Goal: Task Accomplishment & Management: Complete application form

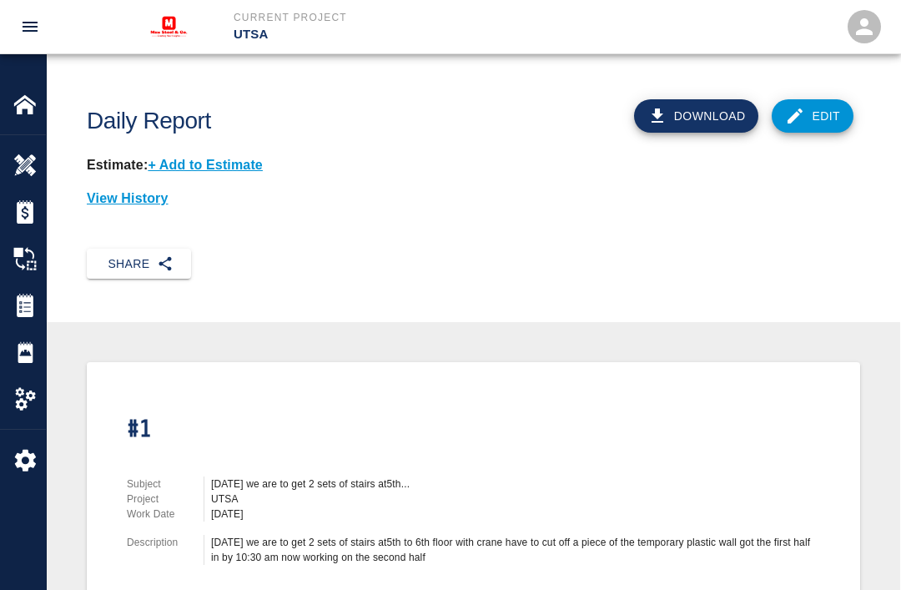
click at [25, 346] on img at bounding box center [24, 351] width 23 height 23
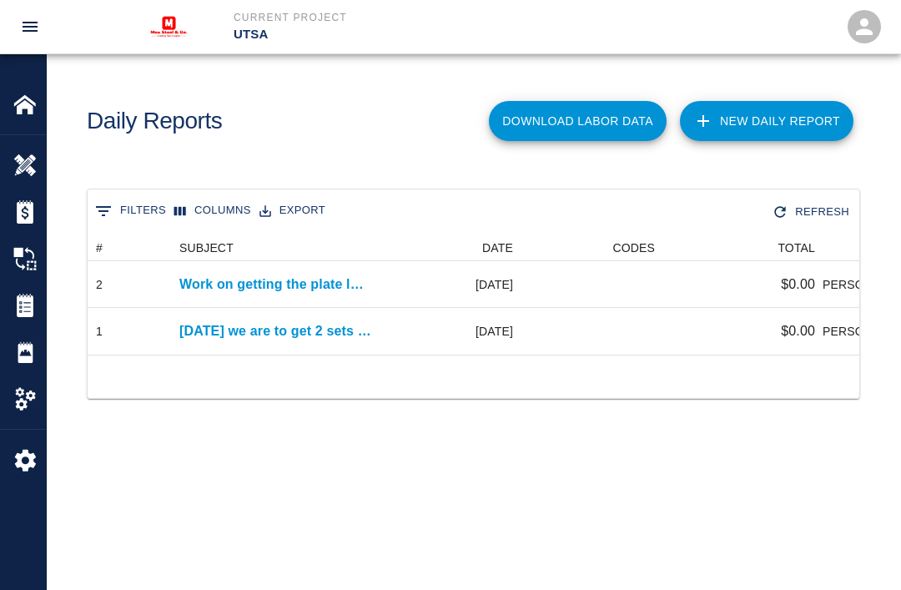
scroll to position [120, 772]
click at [774, 122] on link "New Daily Report" at bounding box center [767, 121] width 174 height 40
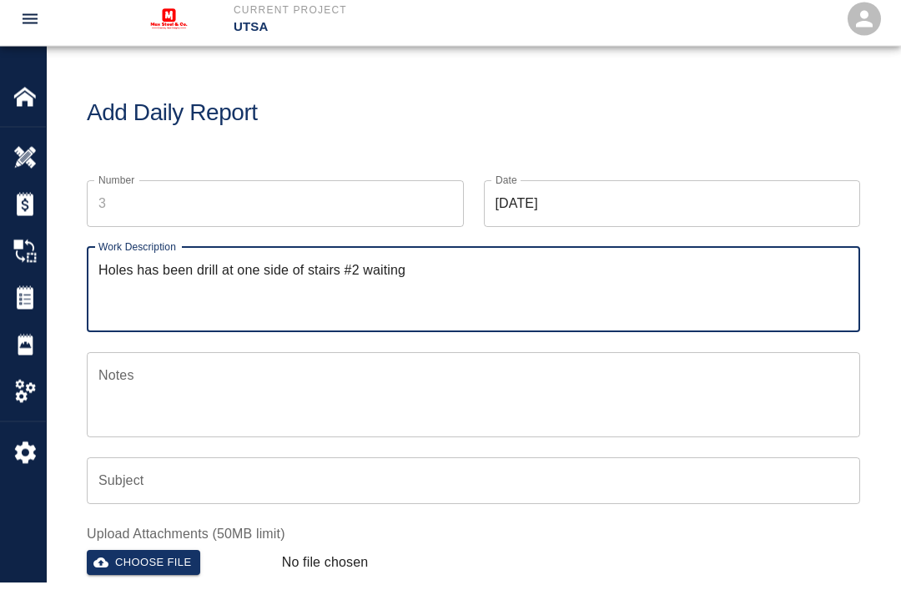
click at [410, 269] on textarea "Holes has been drill at one side of stairs #2 waiting" at bounding box center [473, 298] width 750 height 58
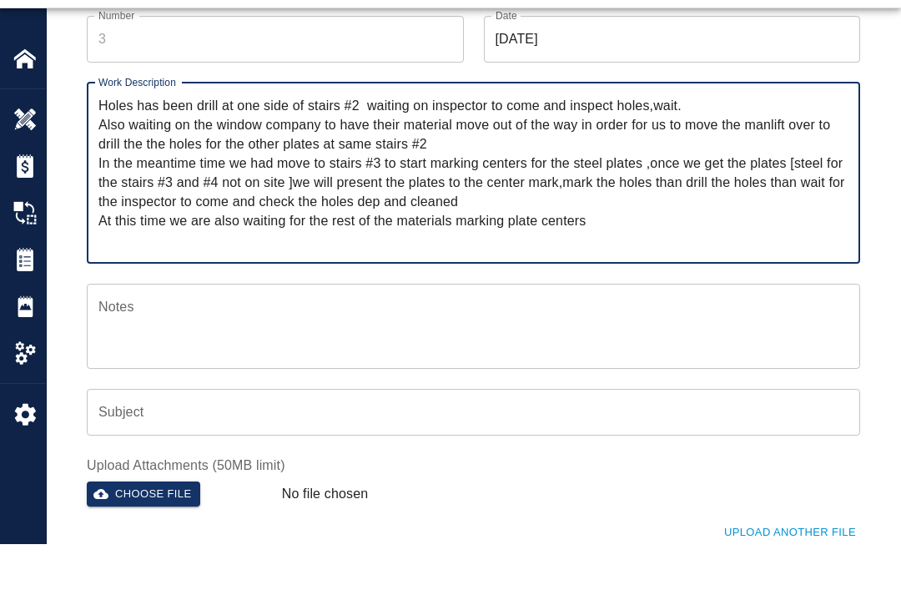
scroll to position [149, 0]
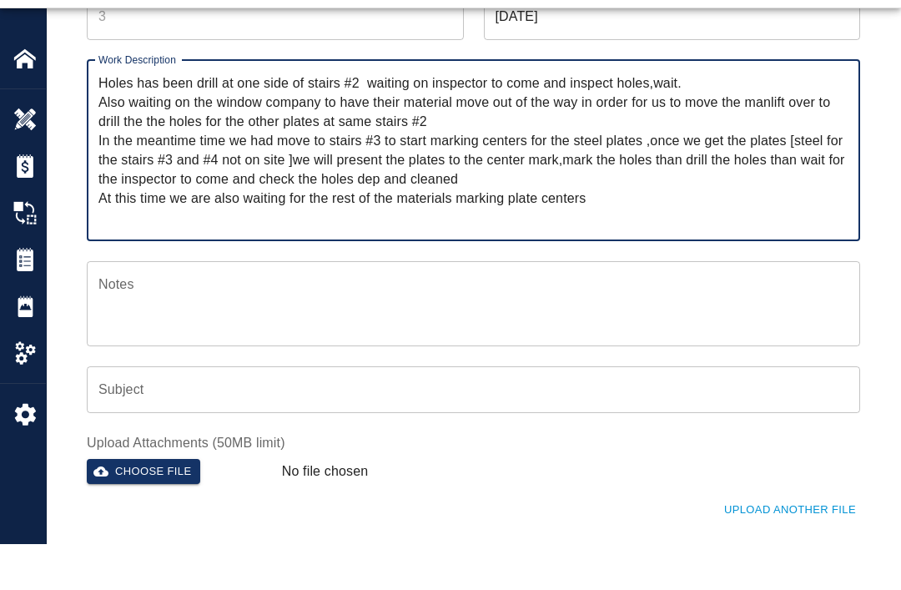
type textarea "Holes has been drill at one side of stairs #2 waiting on inspector to come and …"
click at [166, 320] on textarea "Notes" at bounding box center [473, 349] width 750 height 58
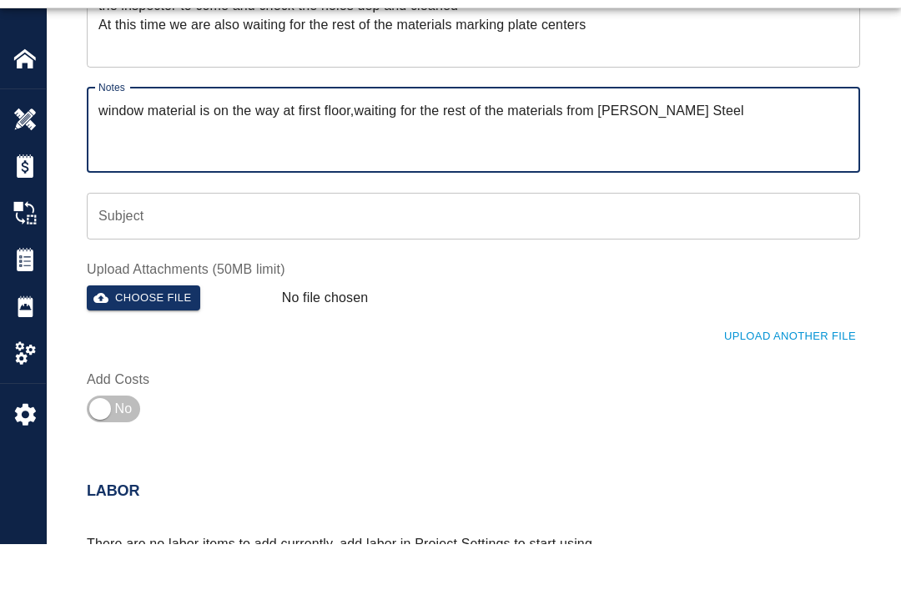
scroll to position [331, 0]
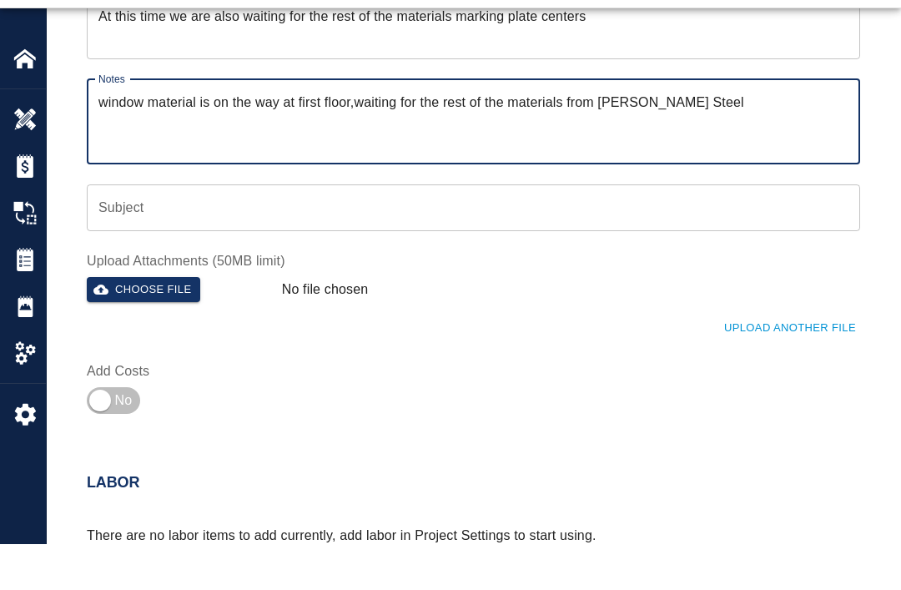
type textarea "window material is on the way at first floor,waiting for the rest of the materi…"
click at [122, 323] on button "Choose file" at bounding box center [143, 336] width 113 height 26
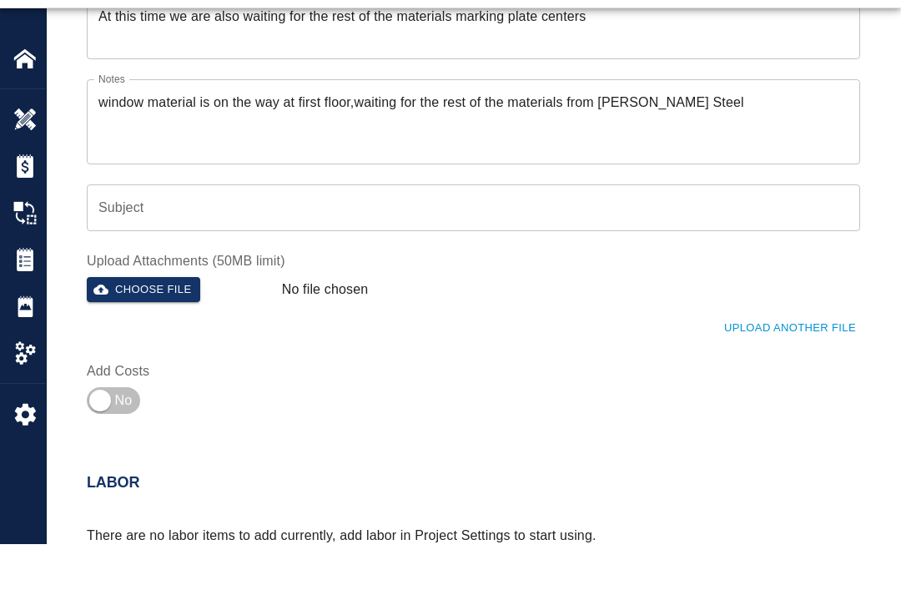
scroll to position [377, 0]
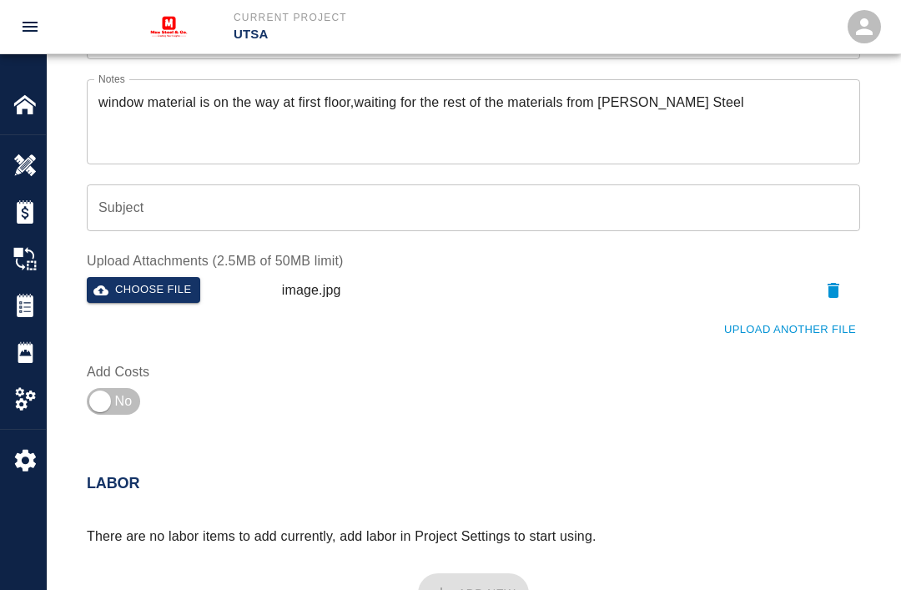
click at [119, 284] on button "Choose file" at bounding box center [143, 290] width 113 height 26
click at [786, 326] on button "Upload Another File" at bounding box center [790, 330] width 140 height 26
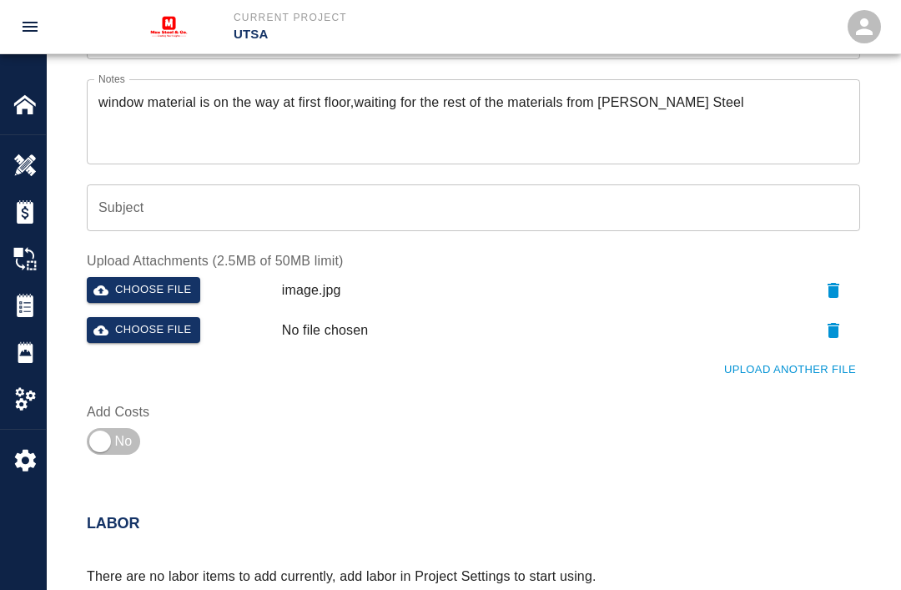
click at [141, 333] on button "Choose file" at bounding box center [143, 330] width 113 height 26
click at [791, 367] on button "Upload Another File" at bounding box center [790, 370] width 140 height 26
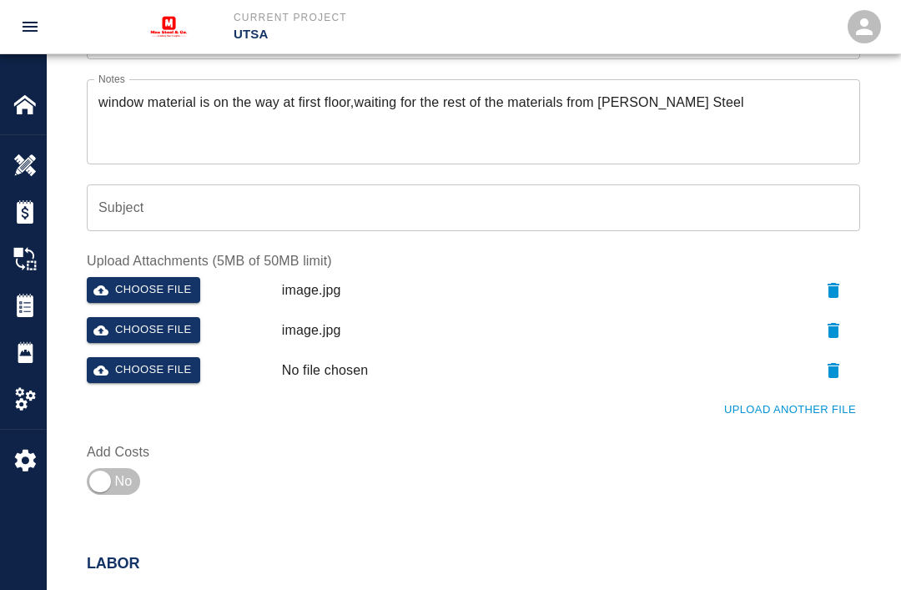
click at [143, 368] on button "Choose file" at bounding box center [143, 370] width 113 height 26
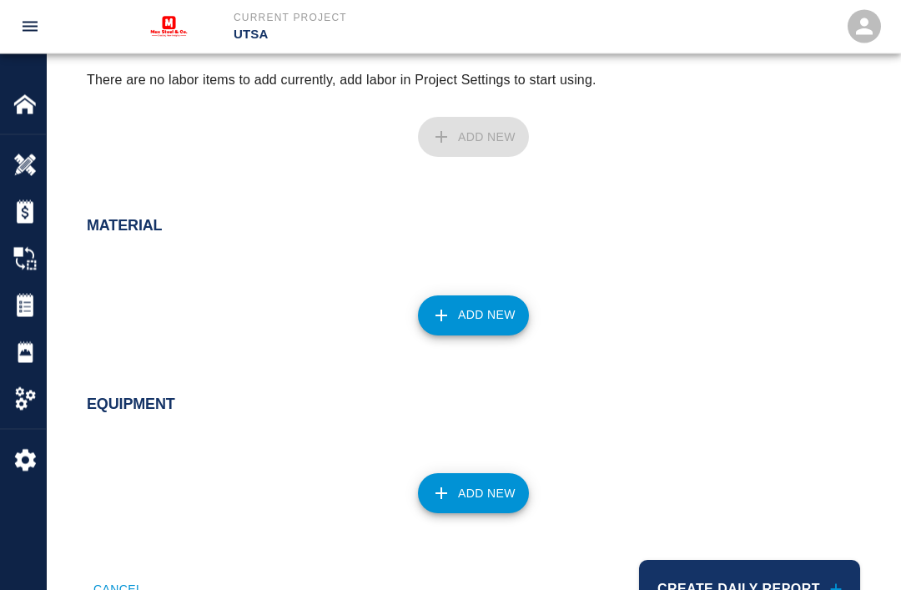
scroll to position [926, 0]
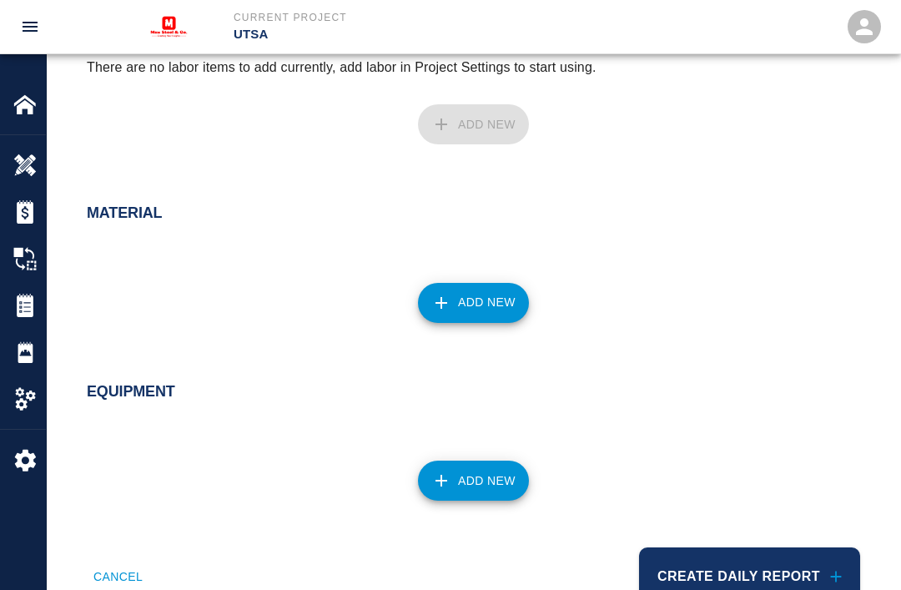
click at [456, 481] on button "Add New" at bounding box center [473, 481] width 111 height 40
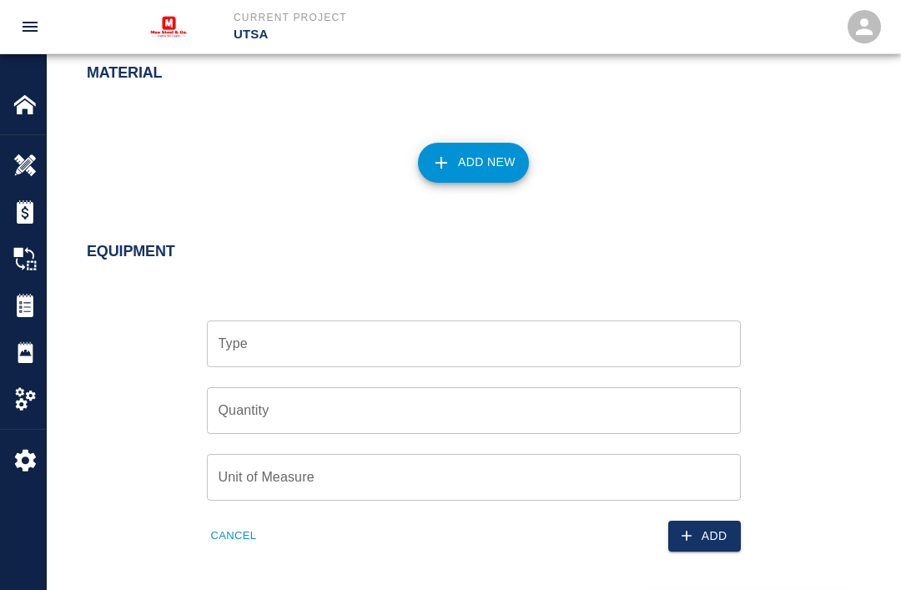
scroll to position [1076, 0]
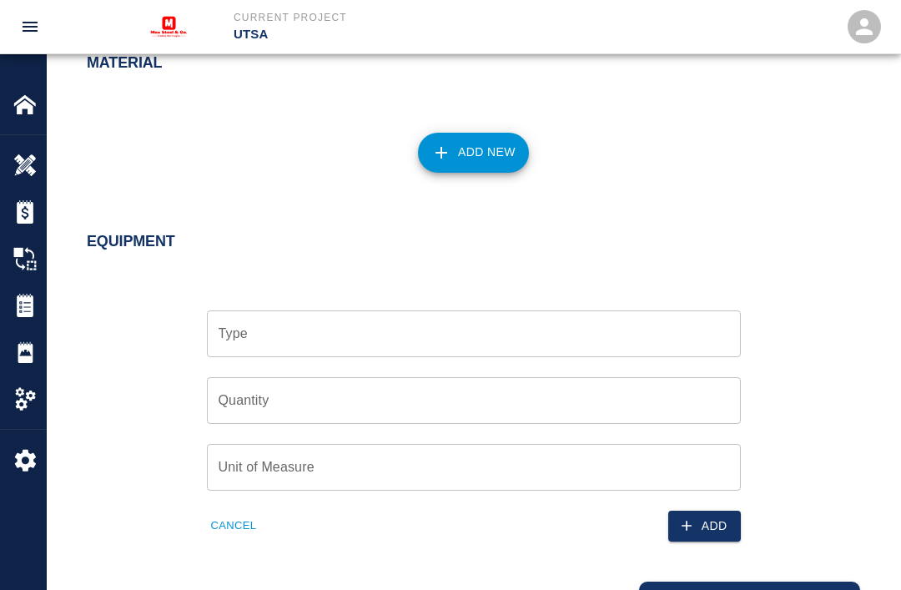
click at [304, 327] on input "Type" at bounding box center [473, 334] width 519 height 32
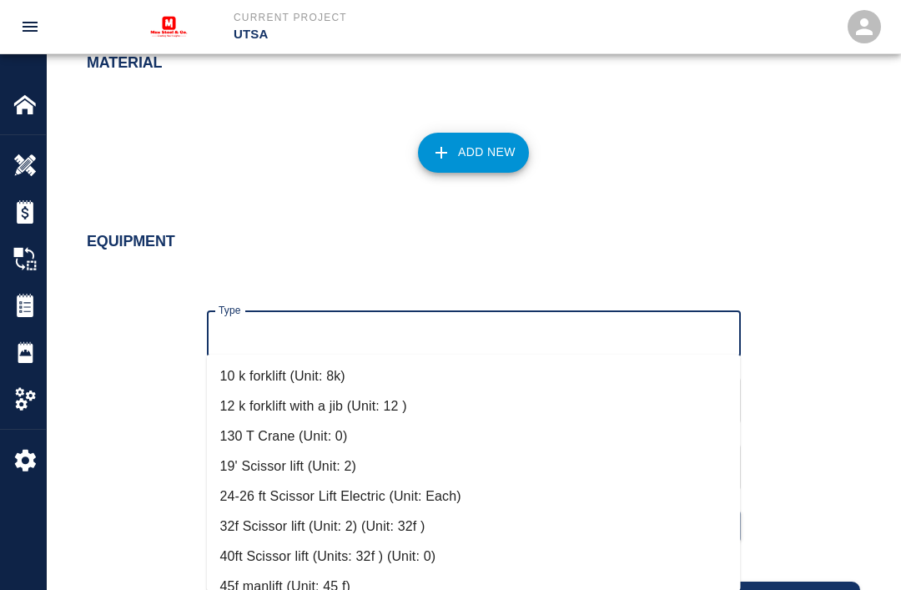
scroll to position [1076, 0]
click at [283, 376] on li "10 k forklift (Unit: 8k)" at bounding box center [474, 377] width 534 height 30
type input "10 k forklift (Unit: 8k)"
type input "8k"
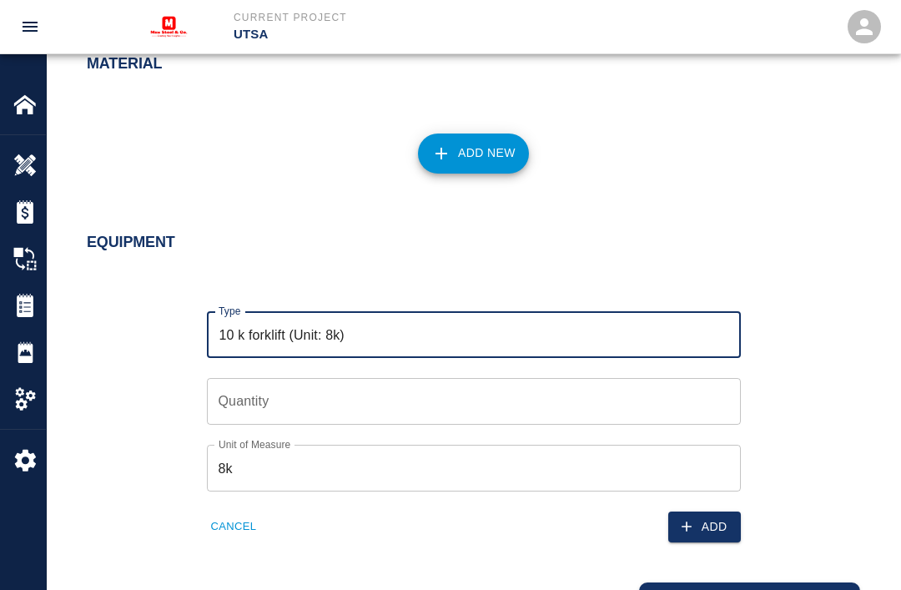
click at [335, 388] on input "Quantity" at bounding box center [474, 401] width 534 height 47
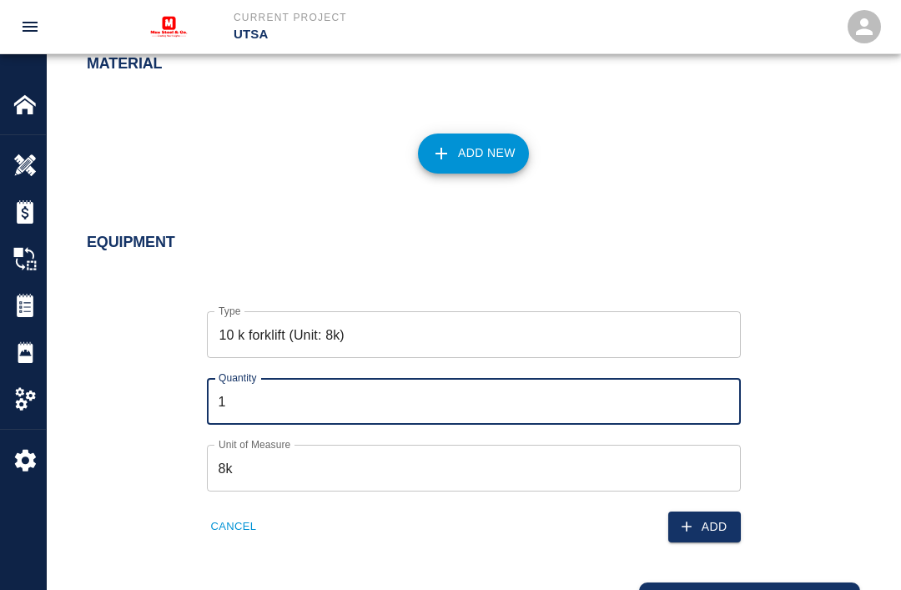
type input "1"
click at [265, 462] on input "8k" at bounding box center [474, 468] width 534 height 47
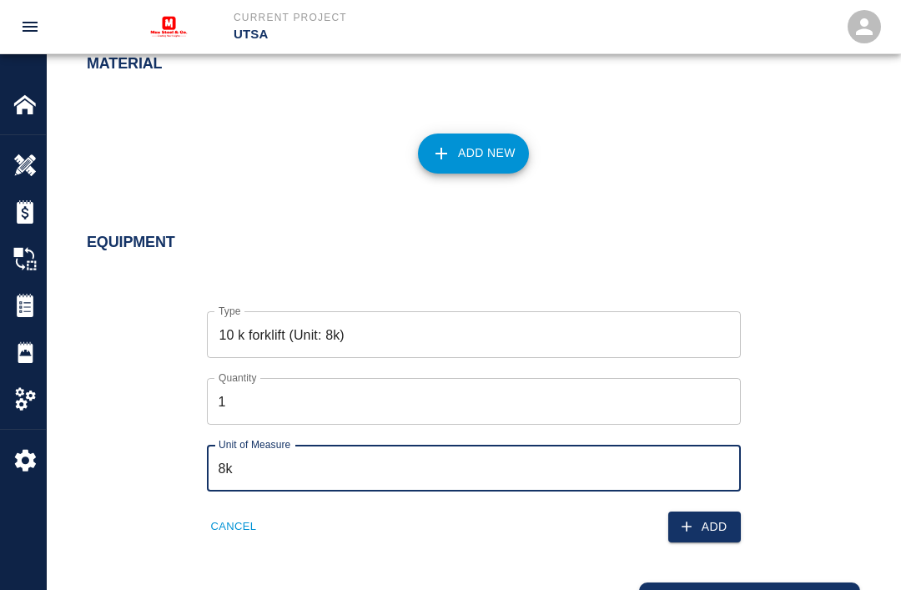
type input "8"
type input "10k"
click at [749, 506] on div "Type 10 k forklift (Unit: 8k) Type Quantity 1 Quantity Unit of Measure 10k Unit…" at bounding box center [464, 414] width 794 height 258
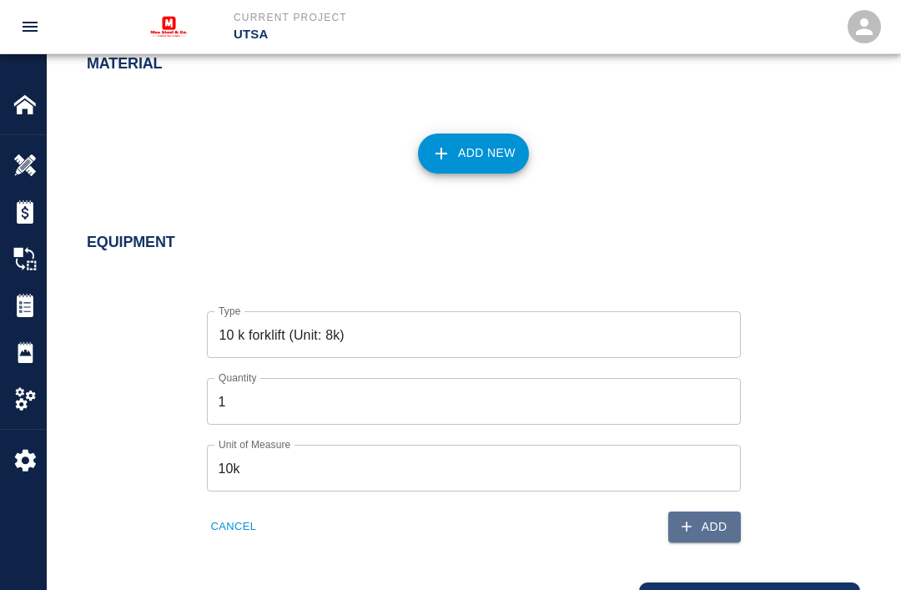
click at [707, 514] on button "Add" at bounding box center [704, 527] width 73 height 31
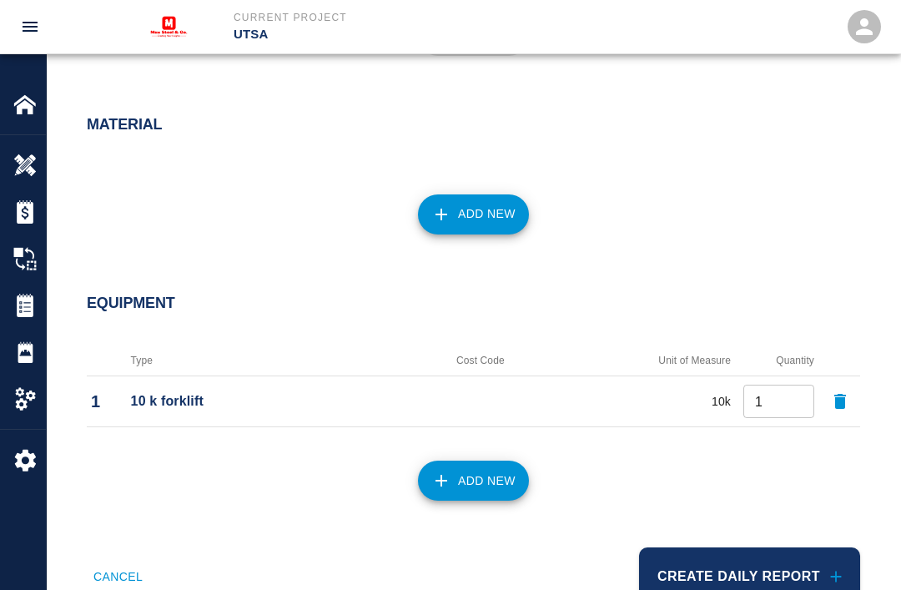
click at [467, 472] on button "Add New" at bounding box center [473, 481] width 111 height 40
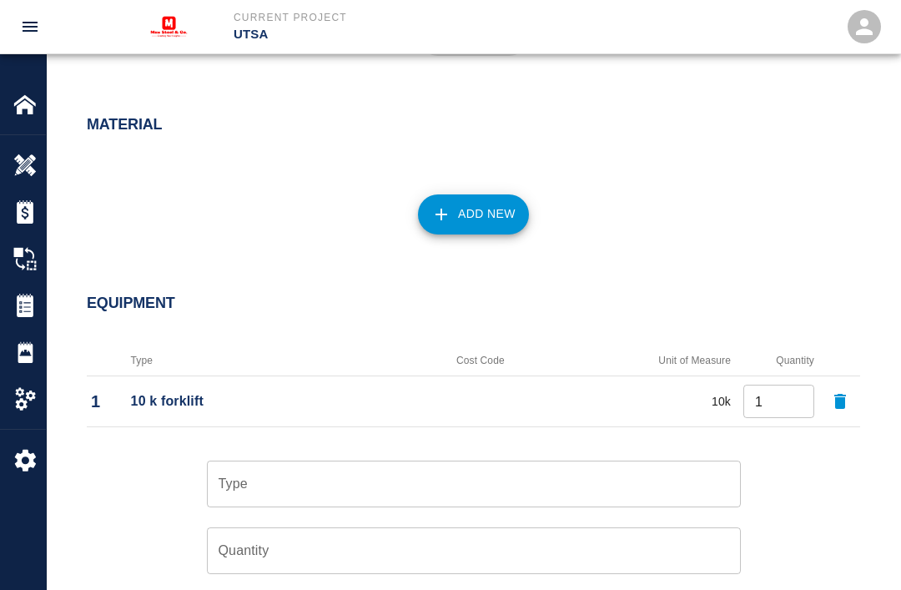
click at [300, 474] on input "Type" at bounding box center [473, 484] width 519 height 32
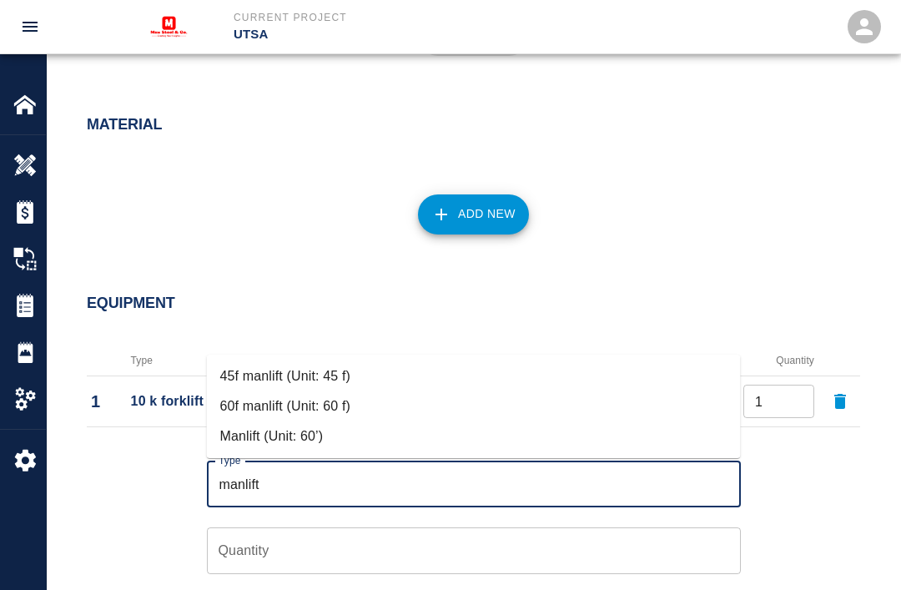
click at [290, 393] on li "60f manlift (Unit: 60 f)" at bounding box center [474, 406] width 534 height 30
type input "60f manlift (Unit: 60 f)"
type input "60 f"
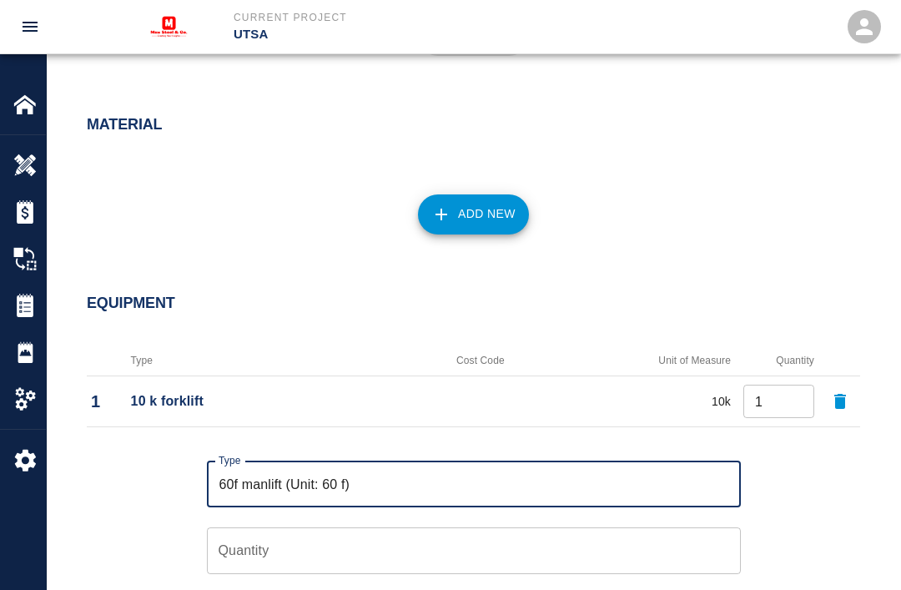
click at [503, 543] on input "Quantity" at bounding box center [474, 550] width 534 height 47
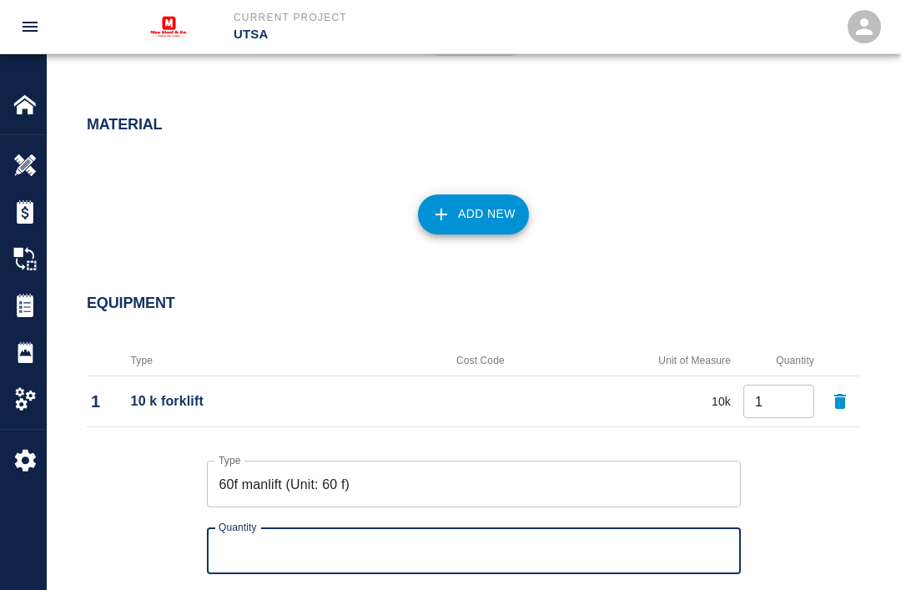
scroll to position [1244, 0]
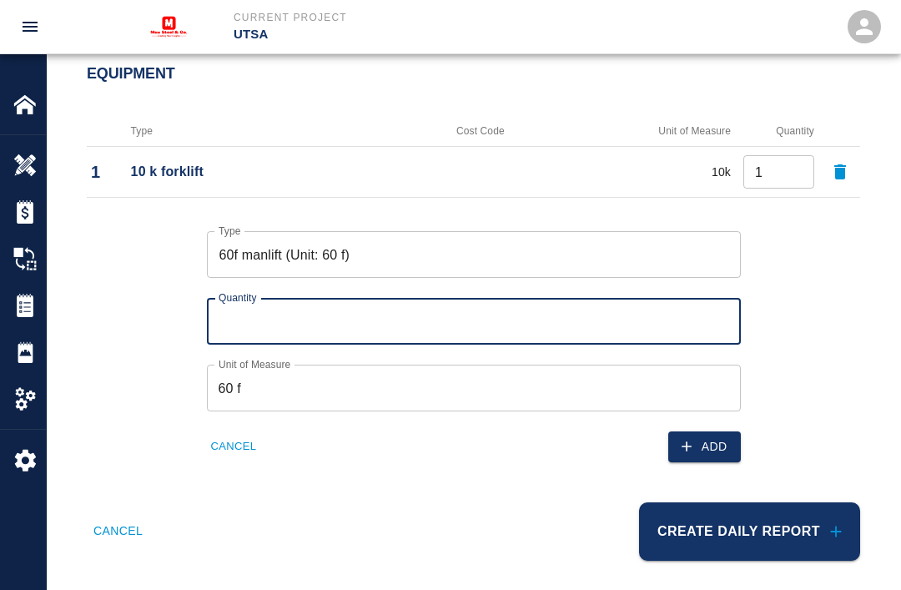
type input "1"
click at [710, 434] on button "Add" at bounding box center [704, 446] width 73 height 31
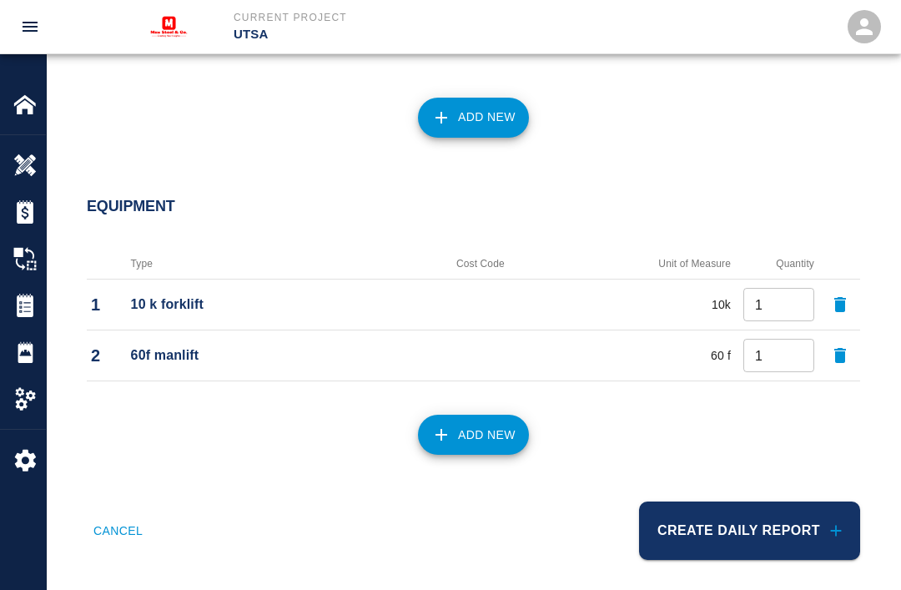
scroll to position [1066, 0]
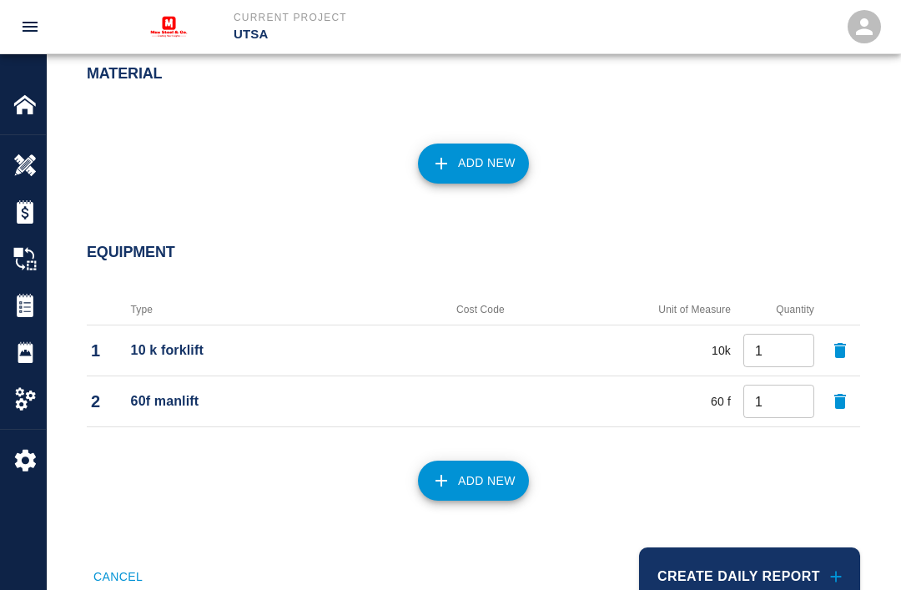
click at [481, 466] on button "Add New" at bounding box center [473, 481] width 111 height 40
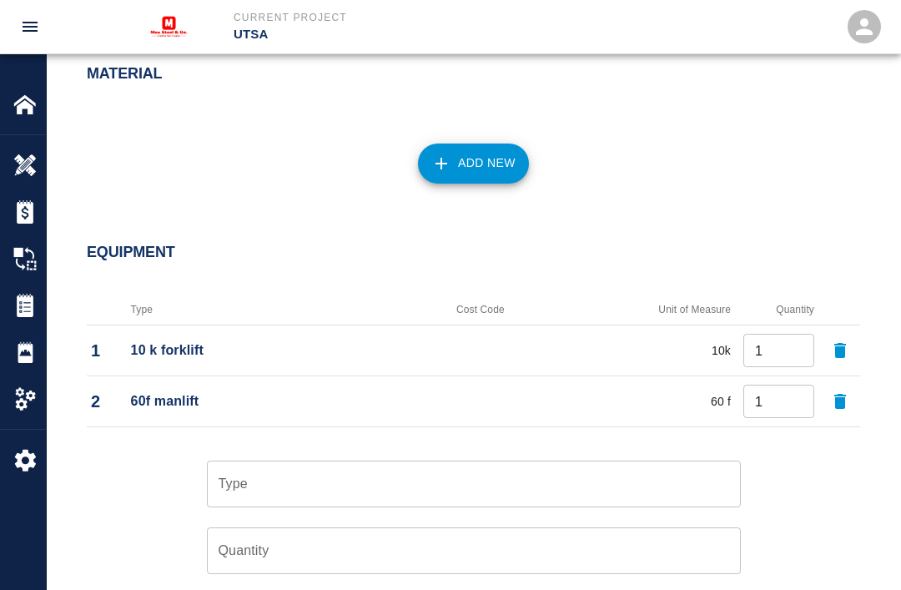
click at [253, 481] on input "Type" at bounding box center [473, 484] width 519 height 32
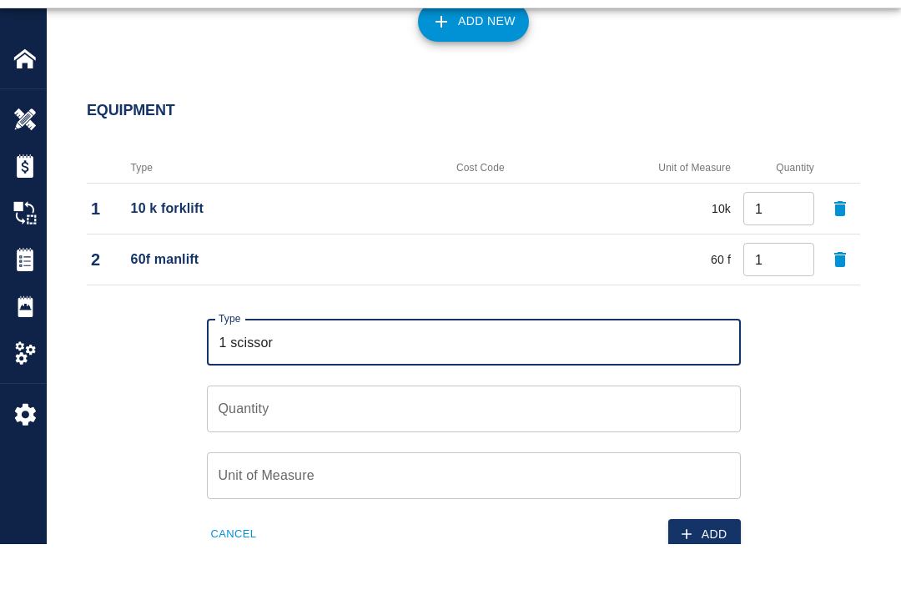
scroll to position [1163, 0]
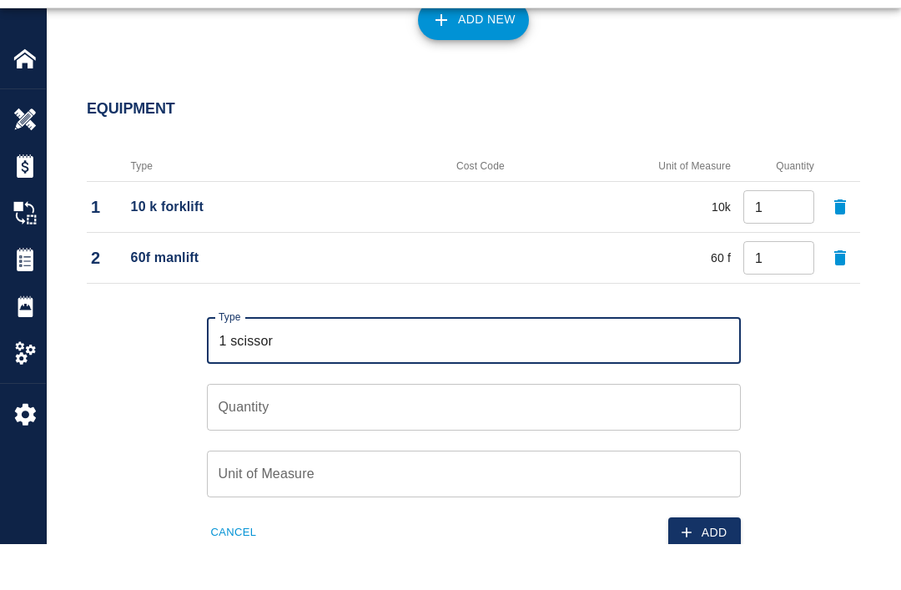
type input "1 scissor"
click at [446, 430] on input "Quantity" at bounding box center [474, 453] width 534 height 47
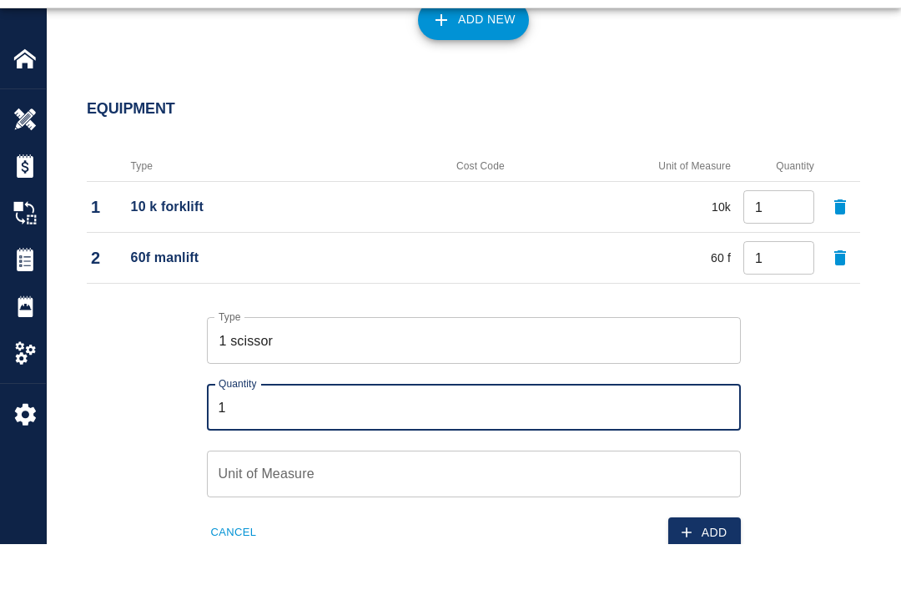
type input "1"
click at [327, 496] on input "Unit of Measure" at bounding box center [474, 519] width 534 height 47
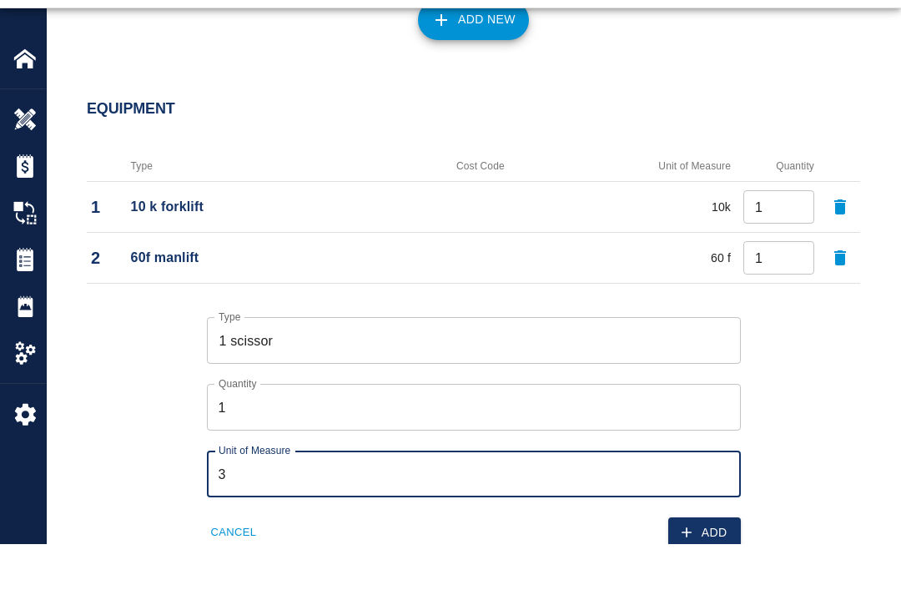
type input "32"
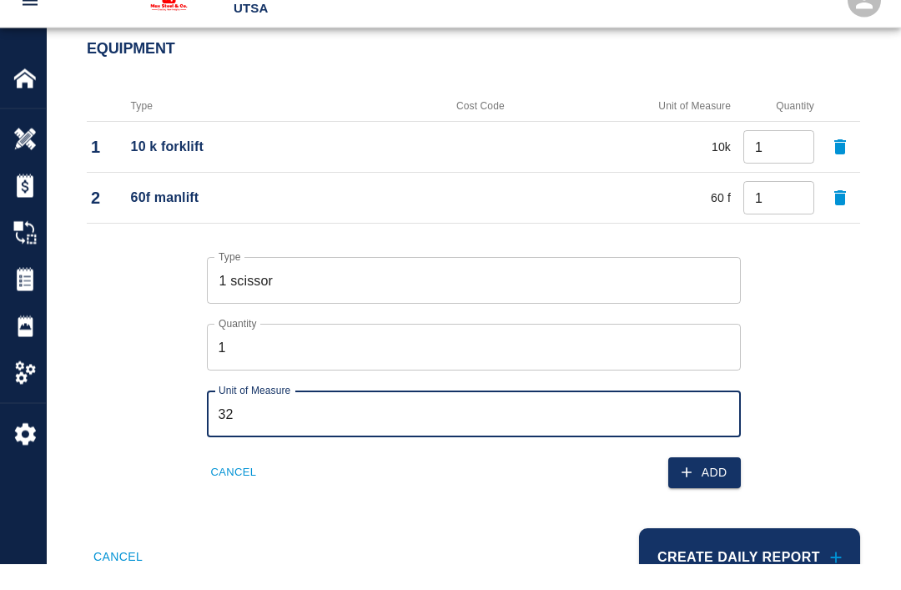
click at [708, 484] on button "Add" at bounding box center [704, 499] width 73 height 31
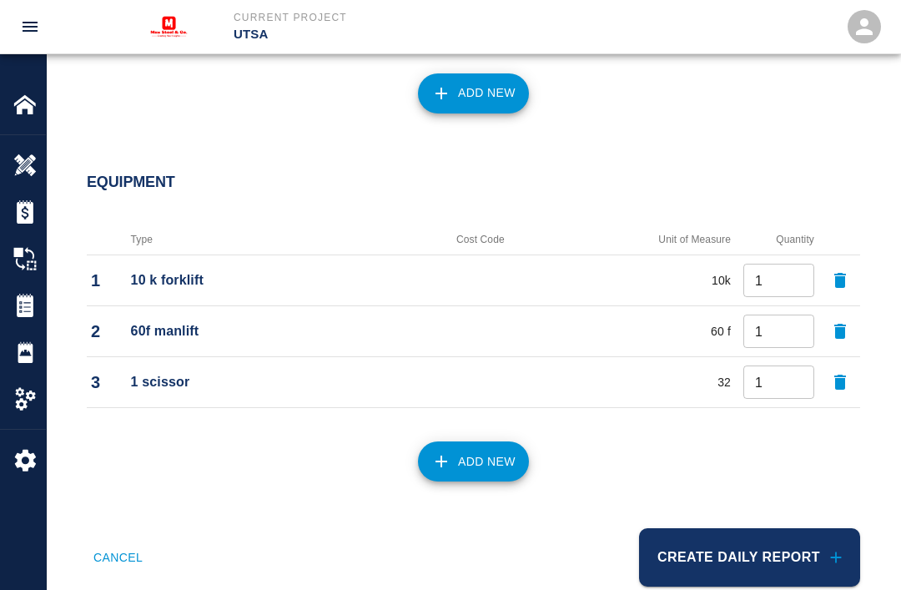
scroll to position [1116, 0]
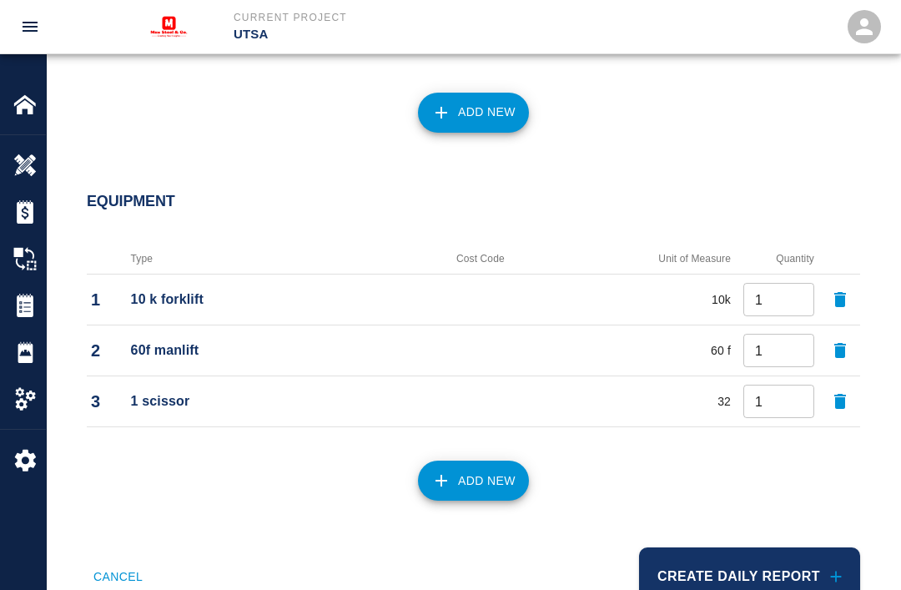
click at [769, 561] on button "Create Daily Report" at bounding box center [749, 576] width 221 height 58
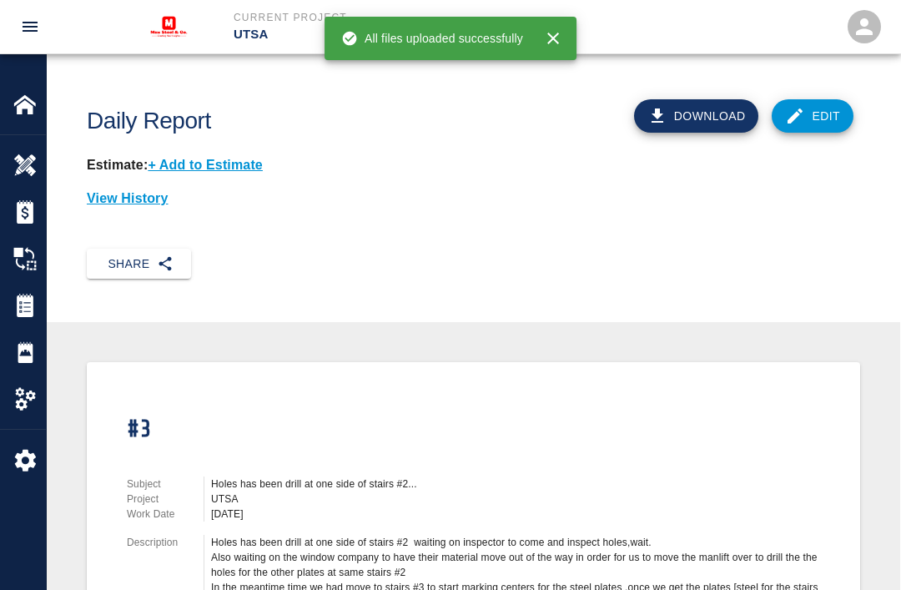
click at [140, 251] on button "Share" at bounding box center [139, 264] width 104 height 31
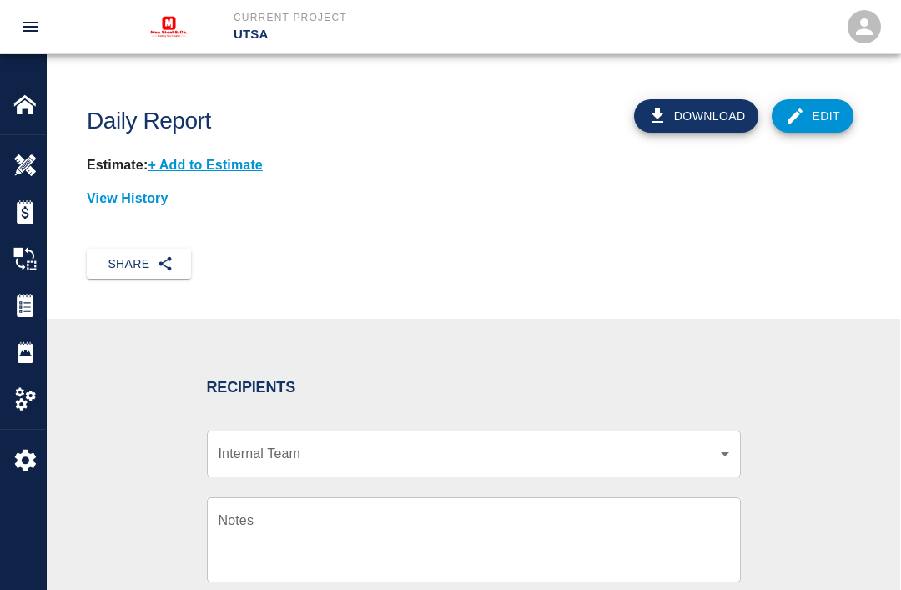
click at [141, 260] on button "Share" at bounding box center [139, 264] width 104 height 31
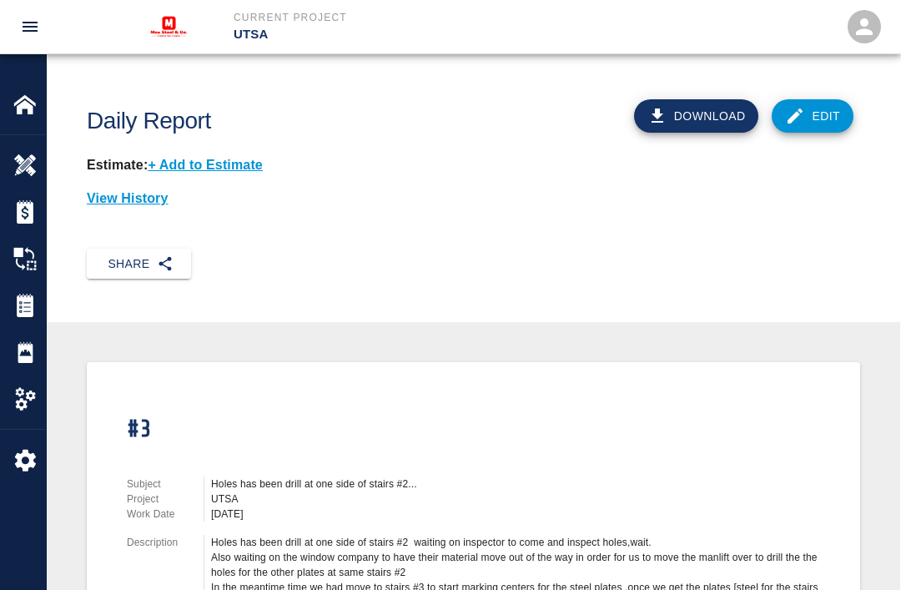
click at [144, 259] on button "Share" at bounding box center [139, 264] width 104 height 31
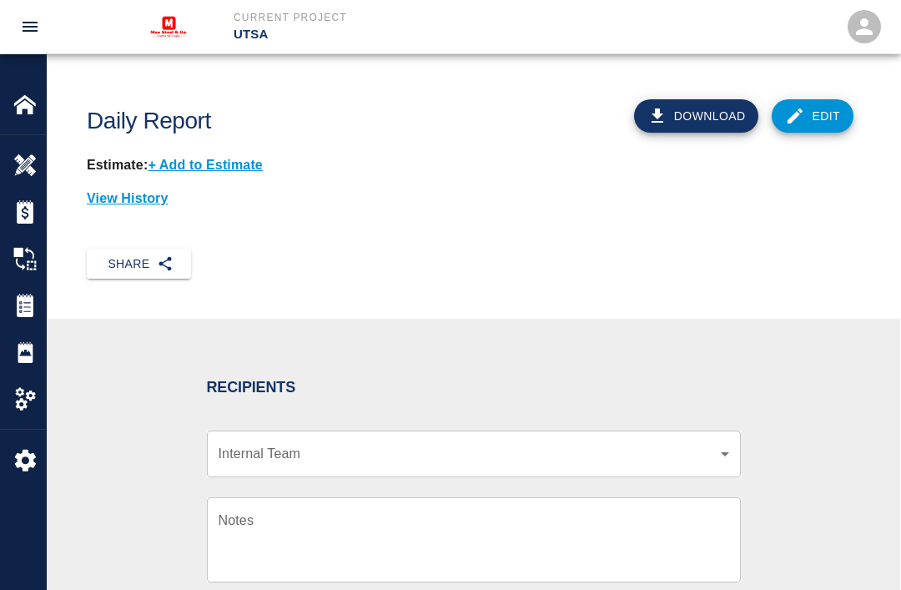
click at [727, 446] on body "Current Project UTSA Home UTSA Overview Estimates Change Orders Tickets Daily R…" at bounding box center [450, 295] width 901 height 590
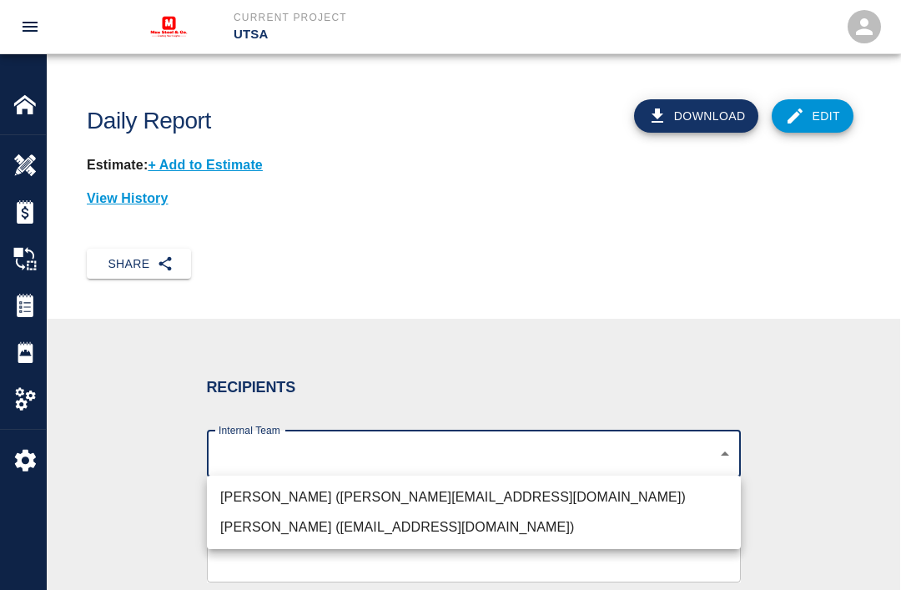
click at [449, 491] on li "[PERSON_NAME] ([PERSON_NAME][EMAIL_ADDRESS][DOMAIN_NAME])" at bounding box center [474, 497] width 534 height 30
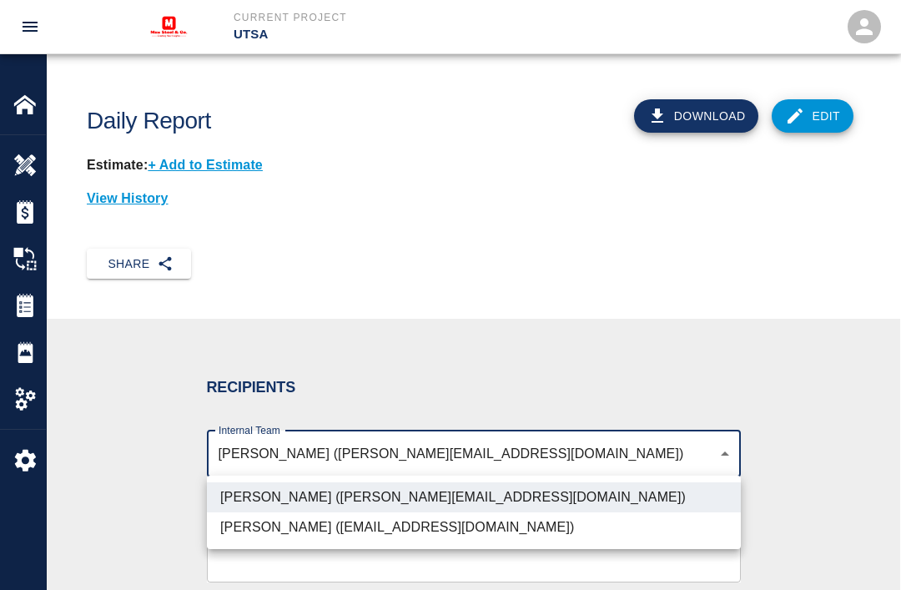
click at [452, 521] on li "[PERSON_NAME] ([EMAIL_ADDRESS][DOMAIN_NAME])" at bounding box center [474, 527] width 534 height 30
type input "07eacba4-e130-44c4-9c69-c3690451858b,3cd82a63-d1a0-48ed-aebf-f7abb83adf24"
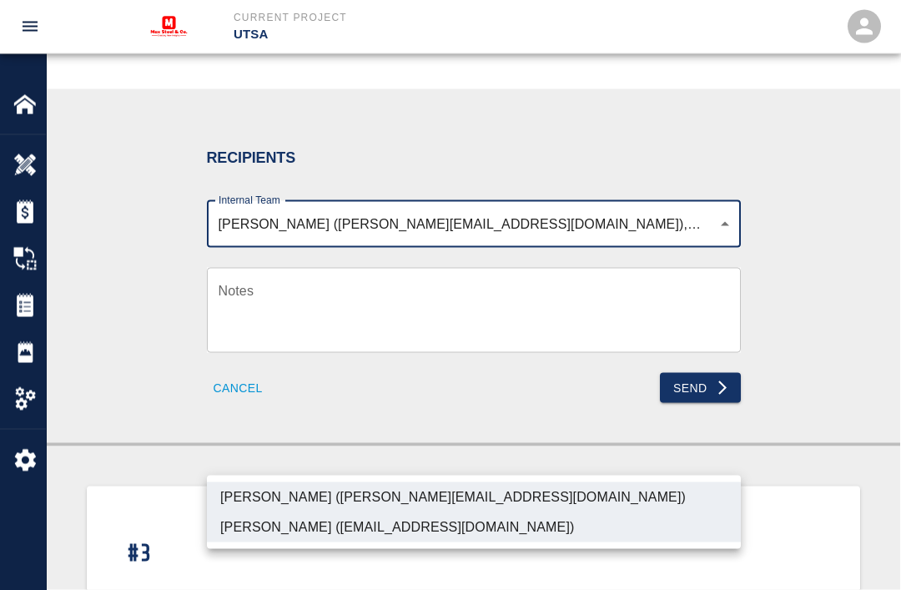
scroll to position [239, 0]
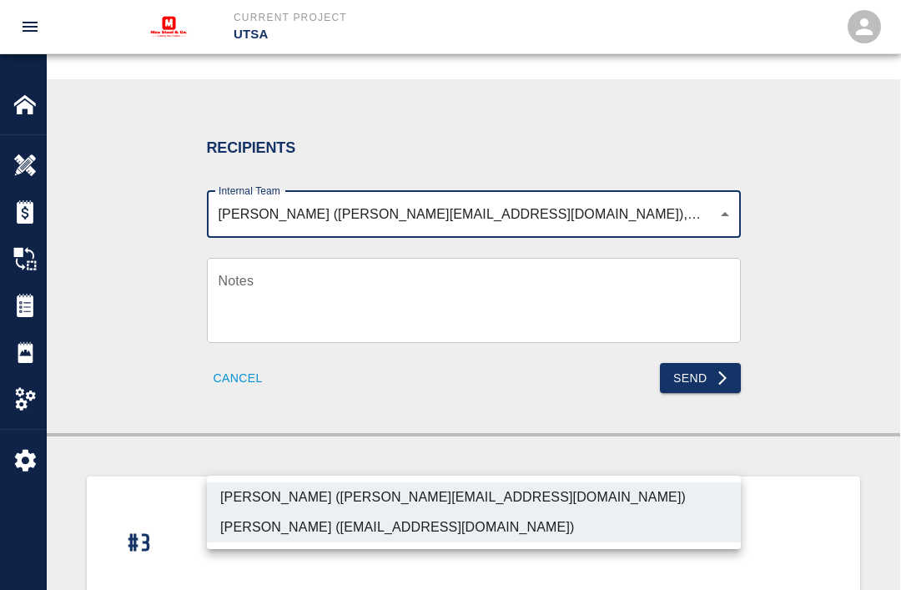
click at [698, 372] on div at bounding box center [450, 295] width 901 height 590
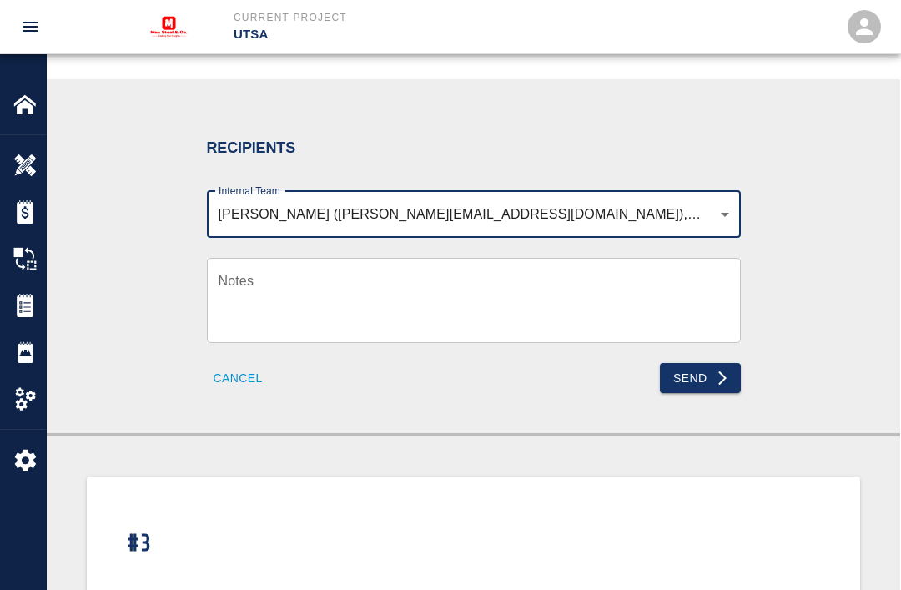
click at [703, 371] on button "Send" at bounding box center [700, 378] width 81 height 31
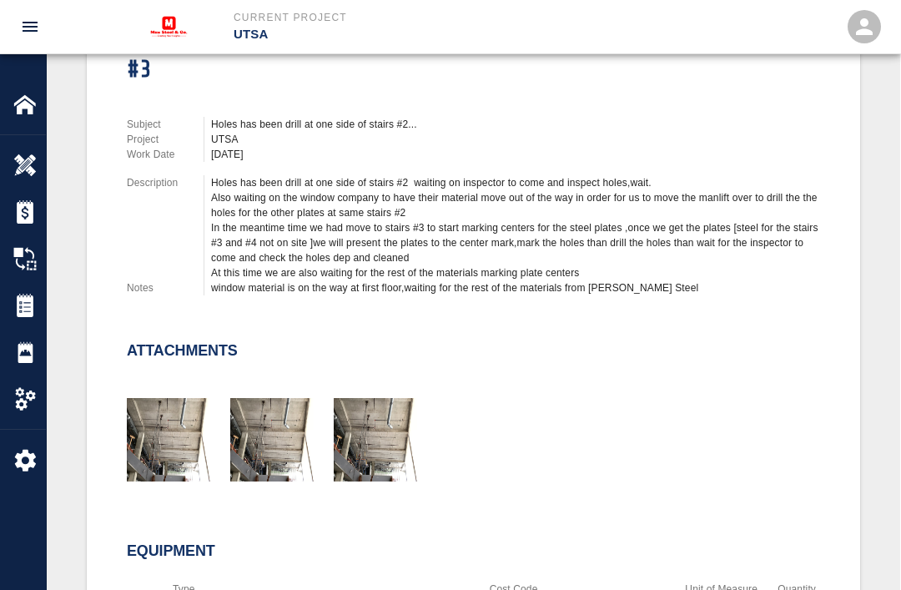
scroll to position [357, 0]
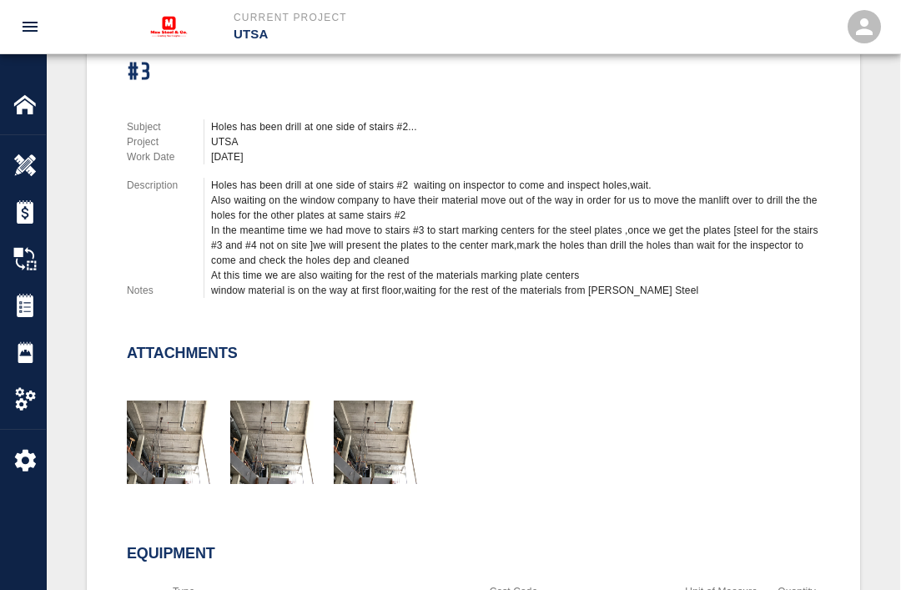
click at [176, 447] on img "button" at bounding box center [168, 442] width 83 height 83
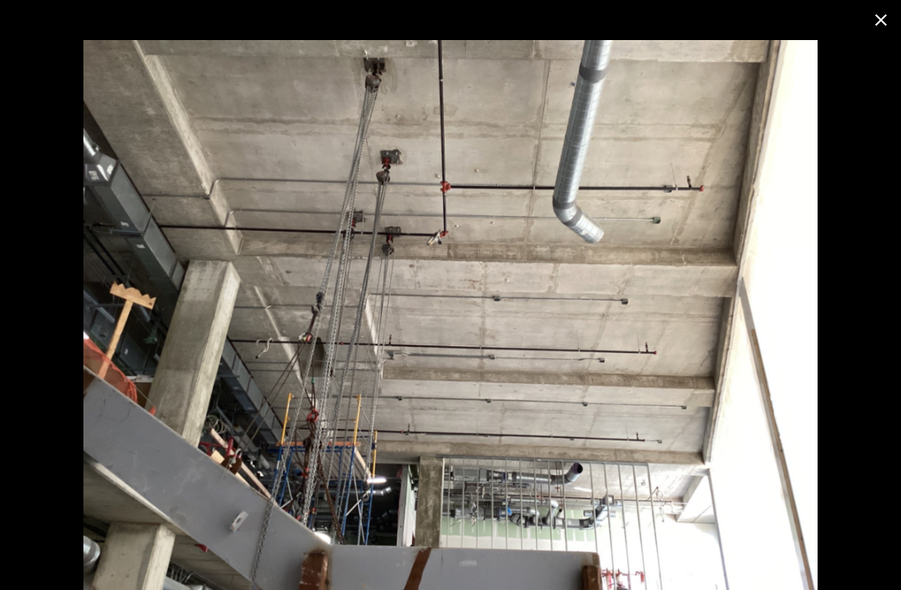
scroll to position [470, 0]
click at [502, 227] on img at bounding box center [449, 315] width 733 height 550
click at [893, 3] on button "close" at bounding box center [881, 20] width 40 height 40
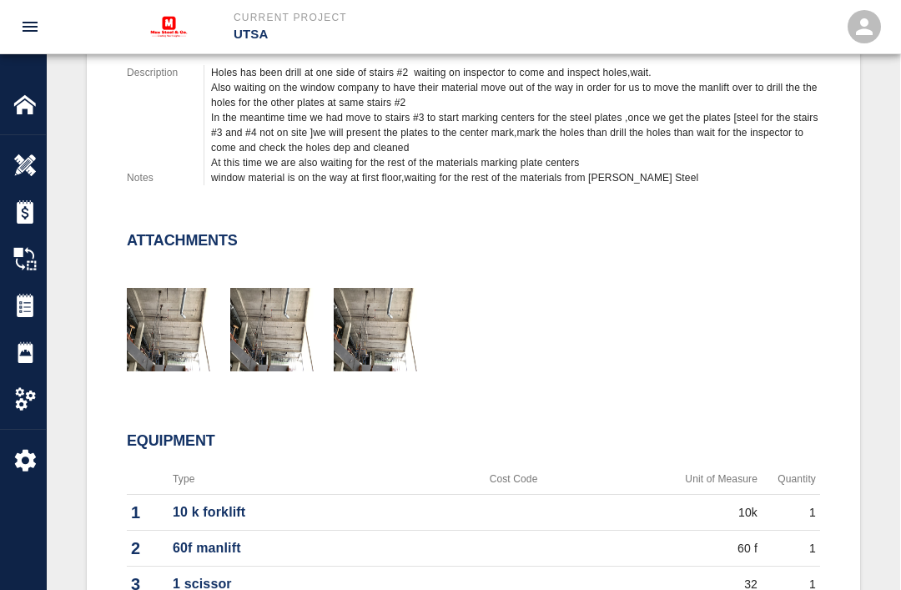
click at [280, 337] on img "button" at bounding box center [271, 329] width 83 height 83
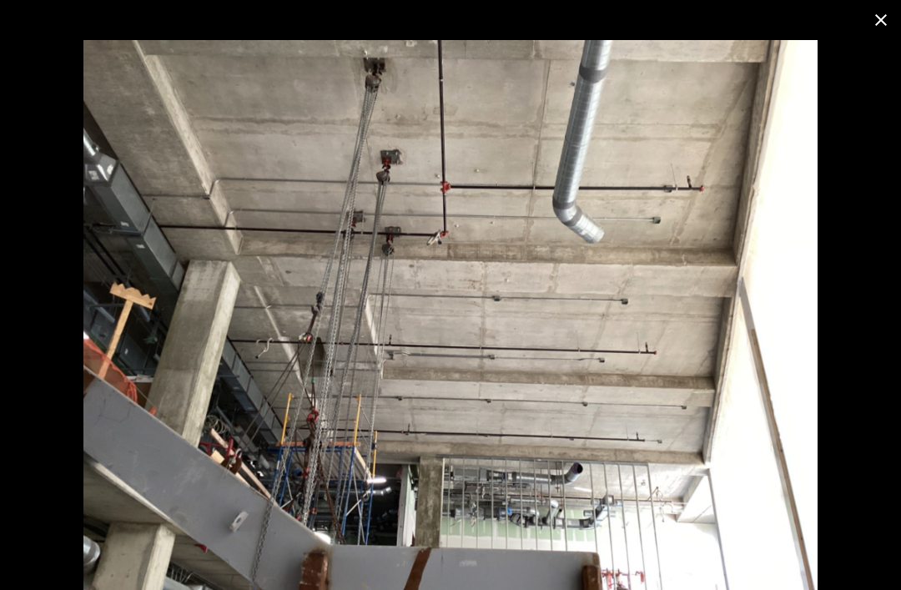
click at [886, 18] on icon "close" at bounding box center [881, 20] width 20 height 20
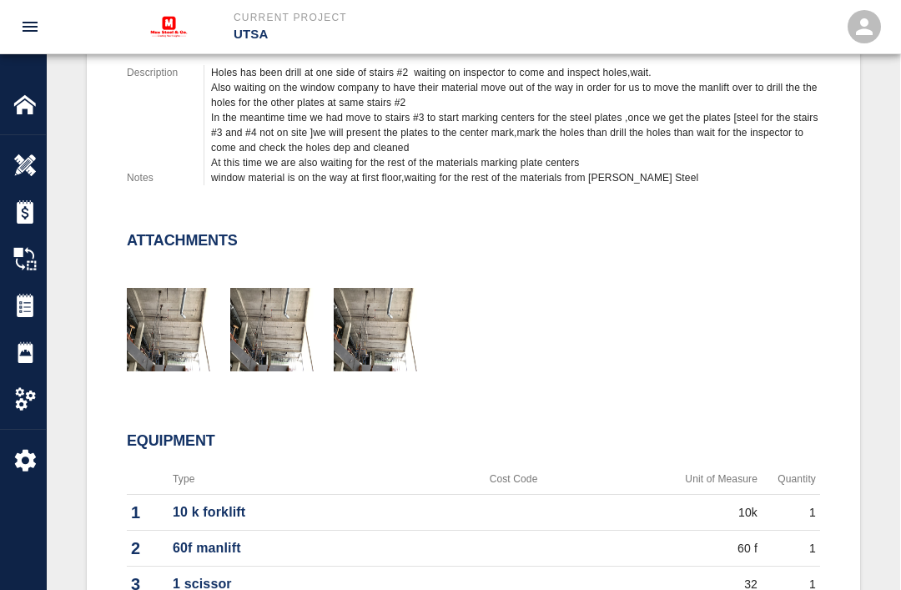
click at [384, 328] on img "button" at bounding box center [375, 329] width 83 height 83
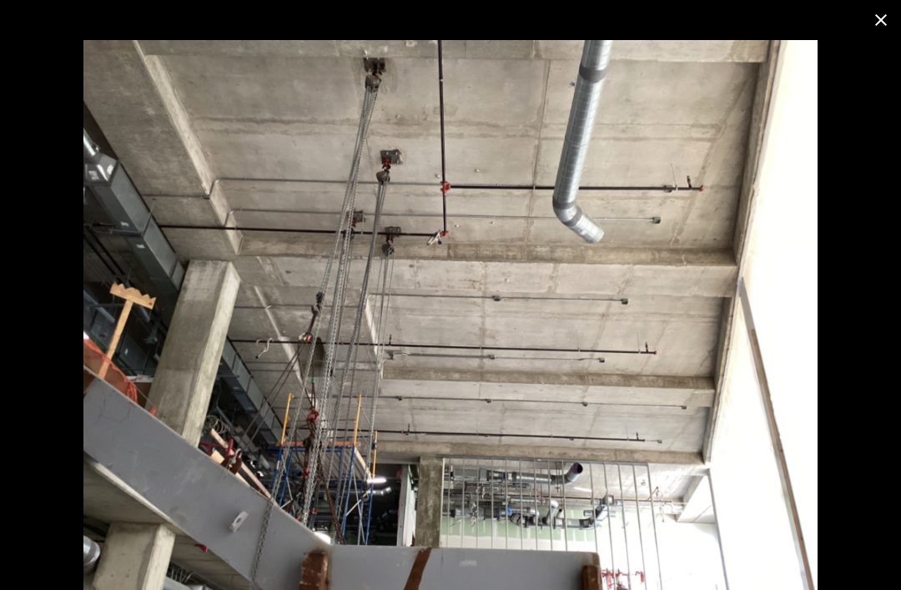
click at [888, 36] on button "close" at bounding box center [881, 20] width 40 height 40
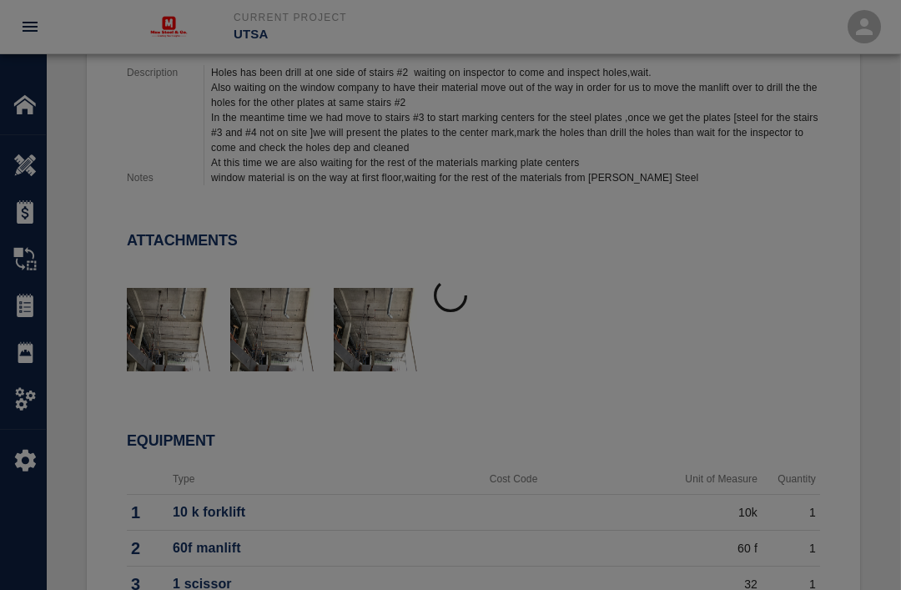
click at [877, 9] on button "open" at bounding box center [864, 26] width 53 height 53
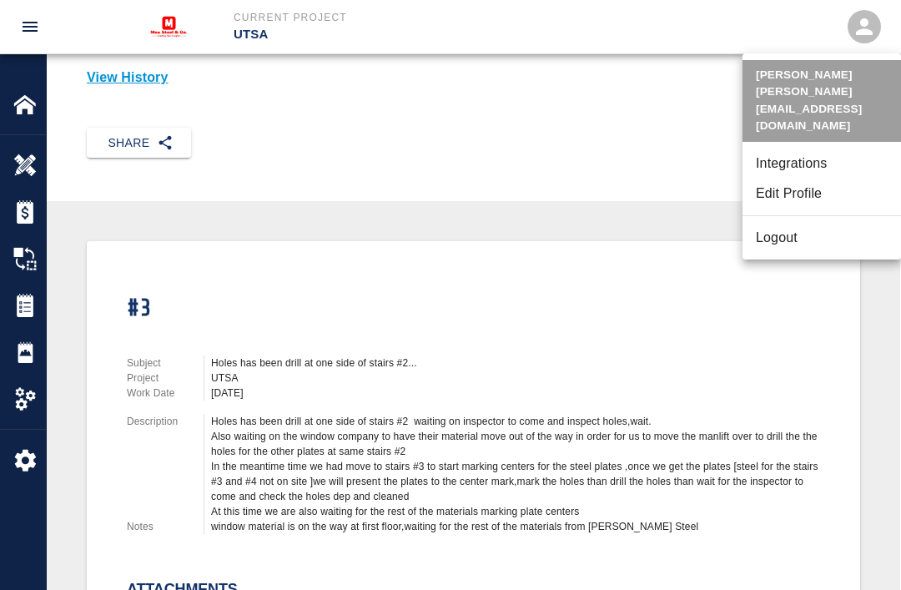
scroll to position [118, 0]
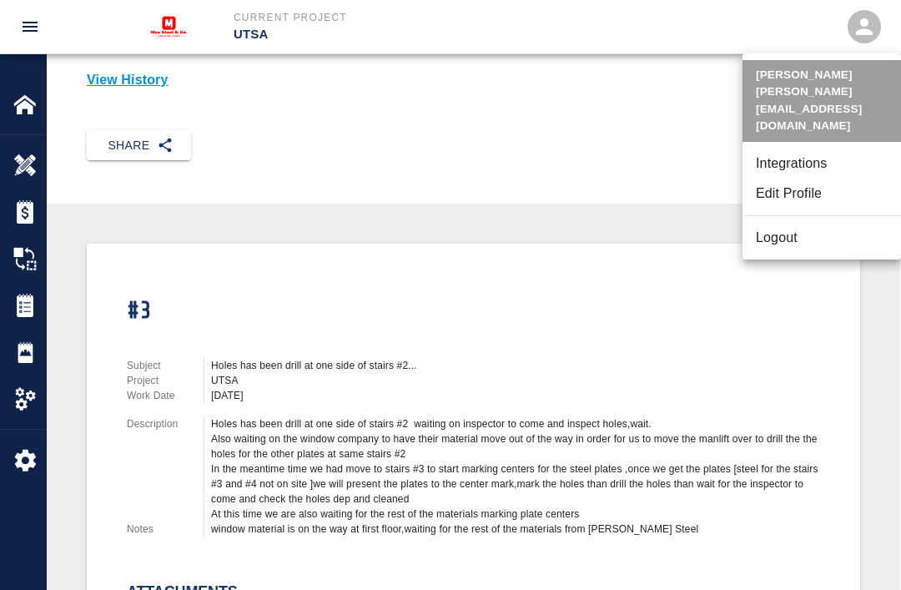
click at [758, 391] on div at bounding box center [450, 295] width 901 height 590
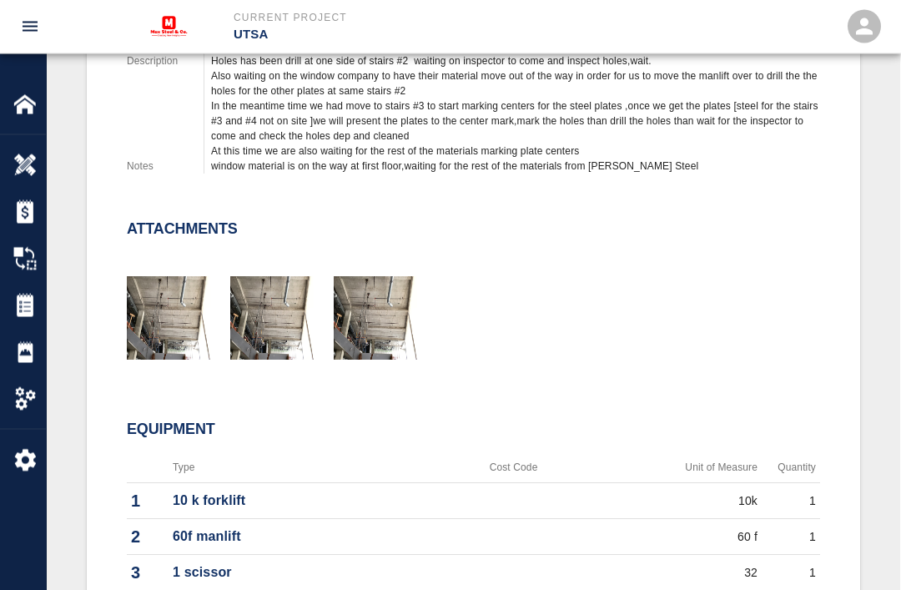
scroll to position [482, 0]
click at [164, 227] on h2 "Attachments" at bounding box center [182, 228] width 111 height 18
click at [342, 331] on img "button" at bounding box center [375, 316] width 83 height 83
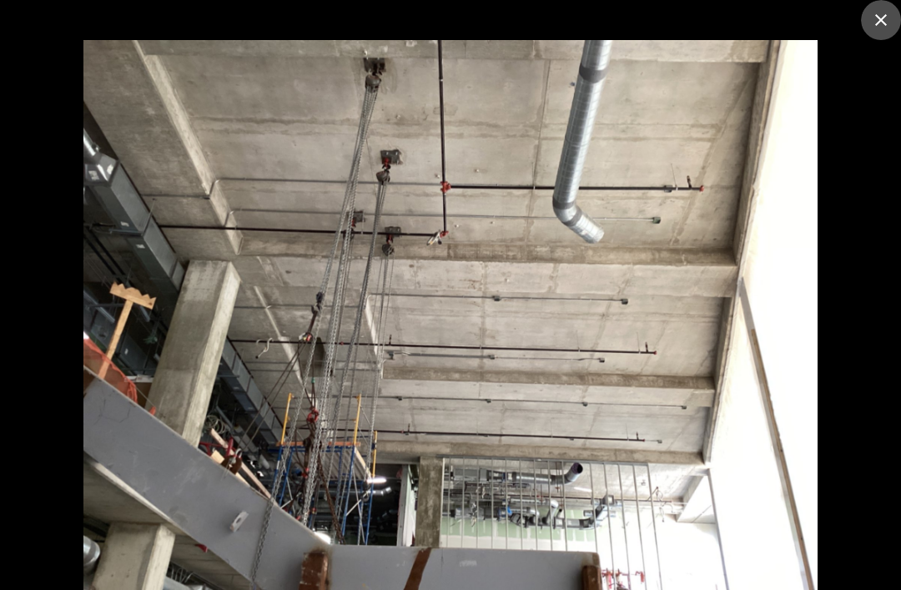
click at [874, 9] on button "close" at bounding box center [881, 20] width 40 height 40
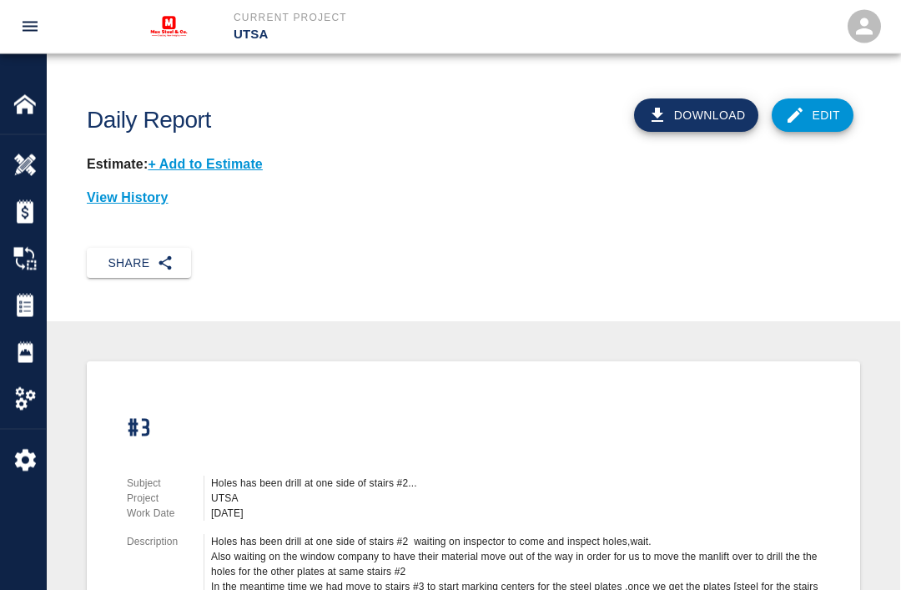
scroll to position [0, 0]
click at [814, 103] on link "Edit" at bounding box center [813, 115] width 82 height 33
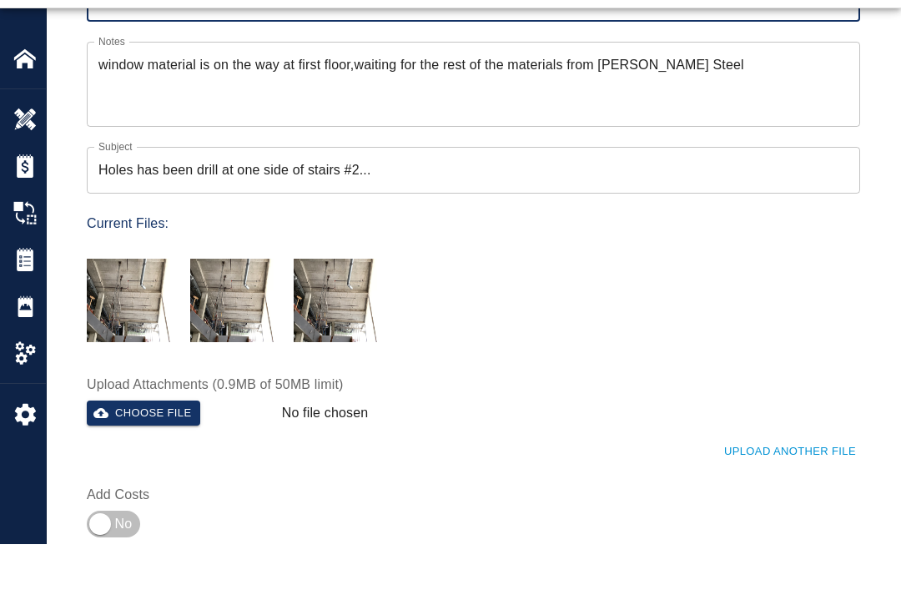
scroll to position [391, 0]
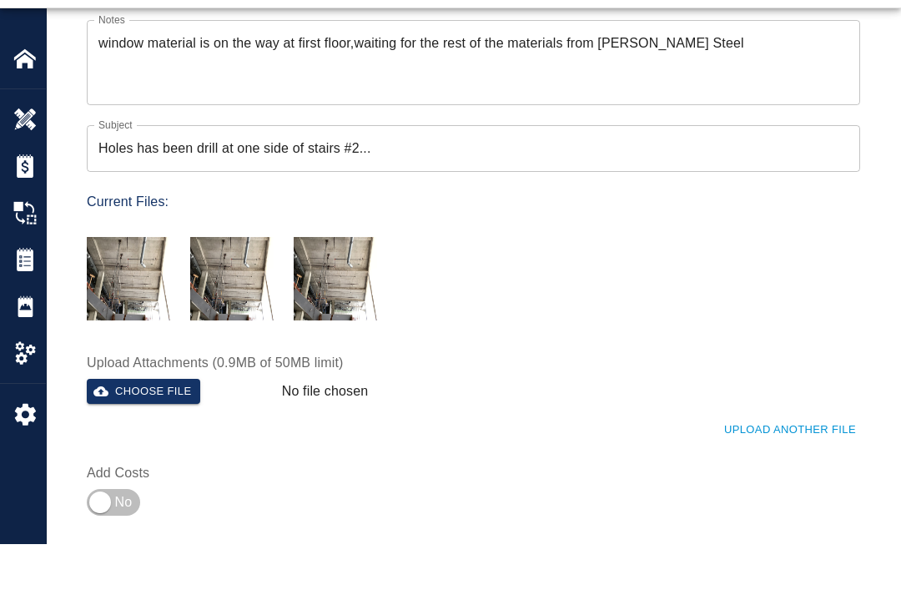
click at [144, 425] on button "Choose file" at bounding box center [143, 438] width 113 height 26
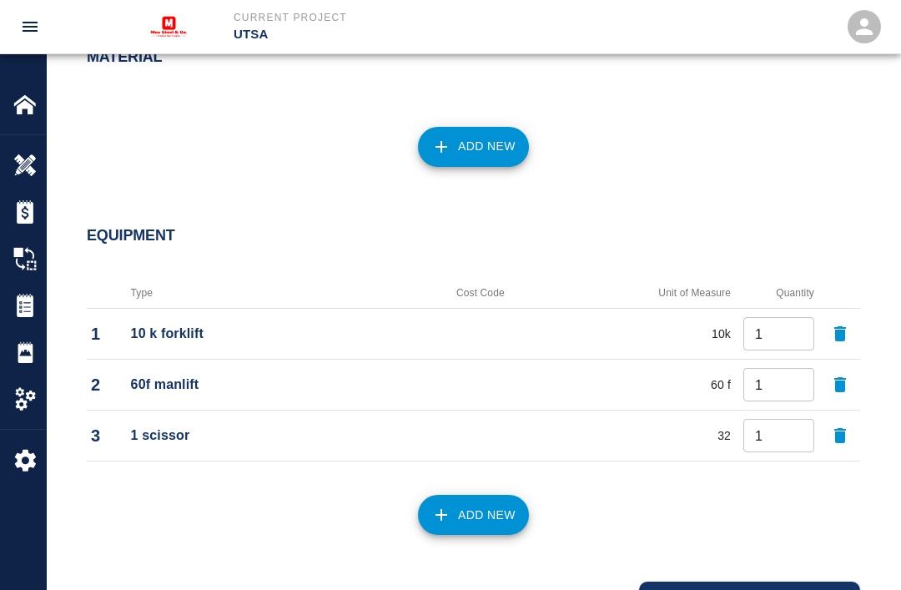
scroll to position [1197, 0]
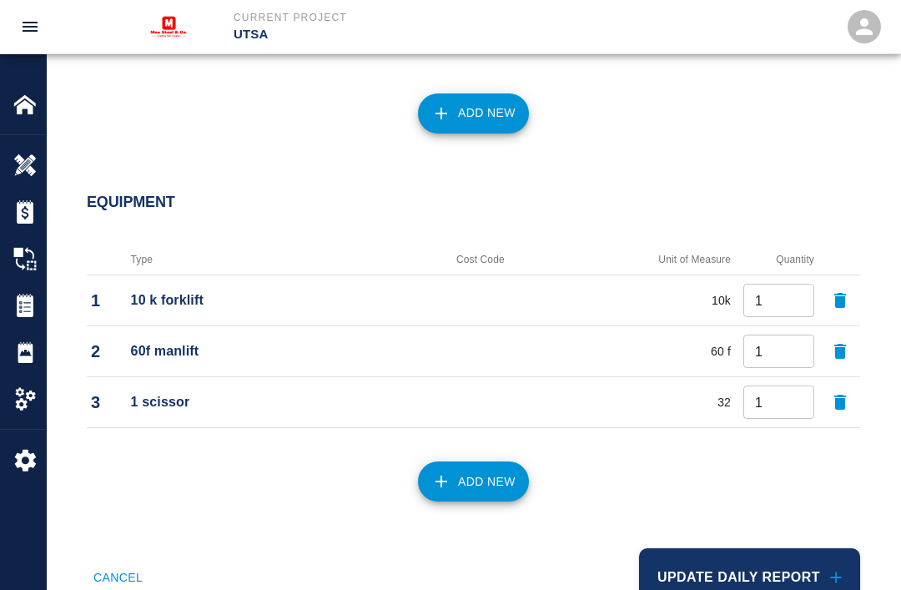
click at [772, 562] on button "Update Daily Report" at bounding box center [749, 577] width 221 height 58
